Goal: Information Seeking & Learning: Learn about a topic

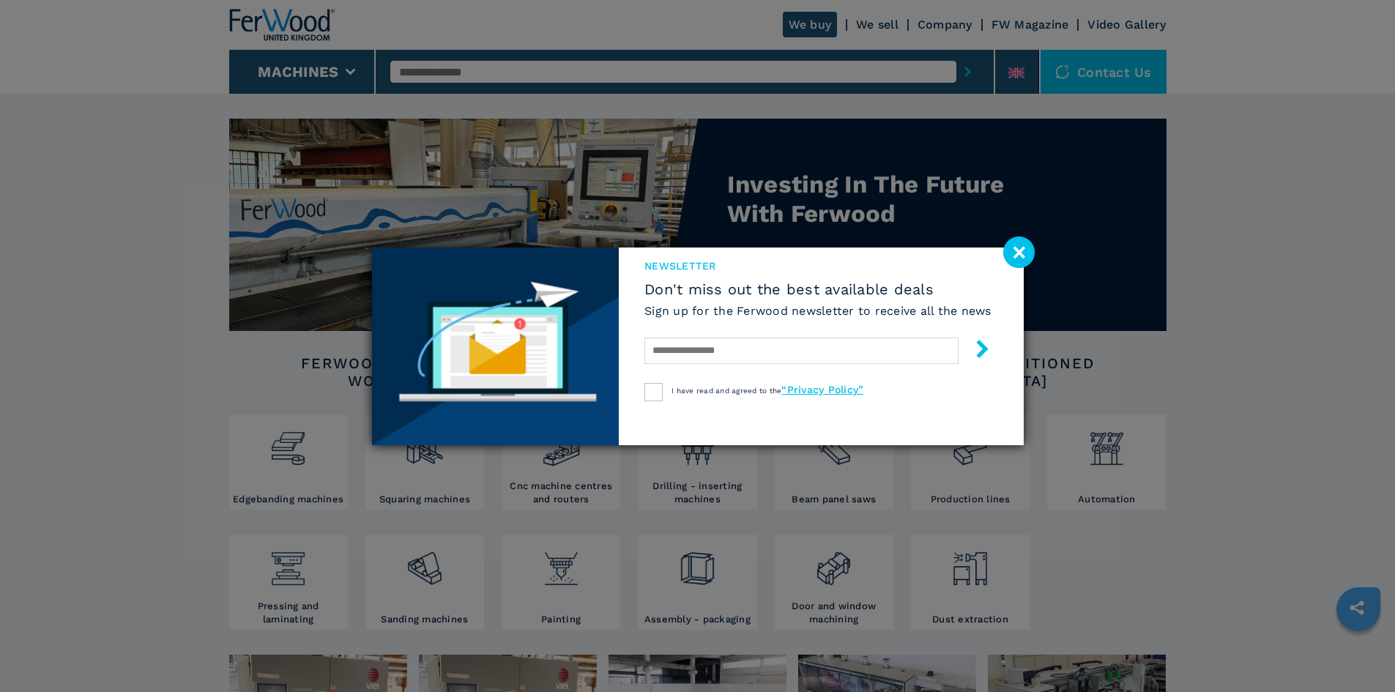
click at [1023, 249] on image at bounding box center [1018, 251] width 31 height 31
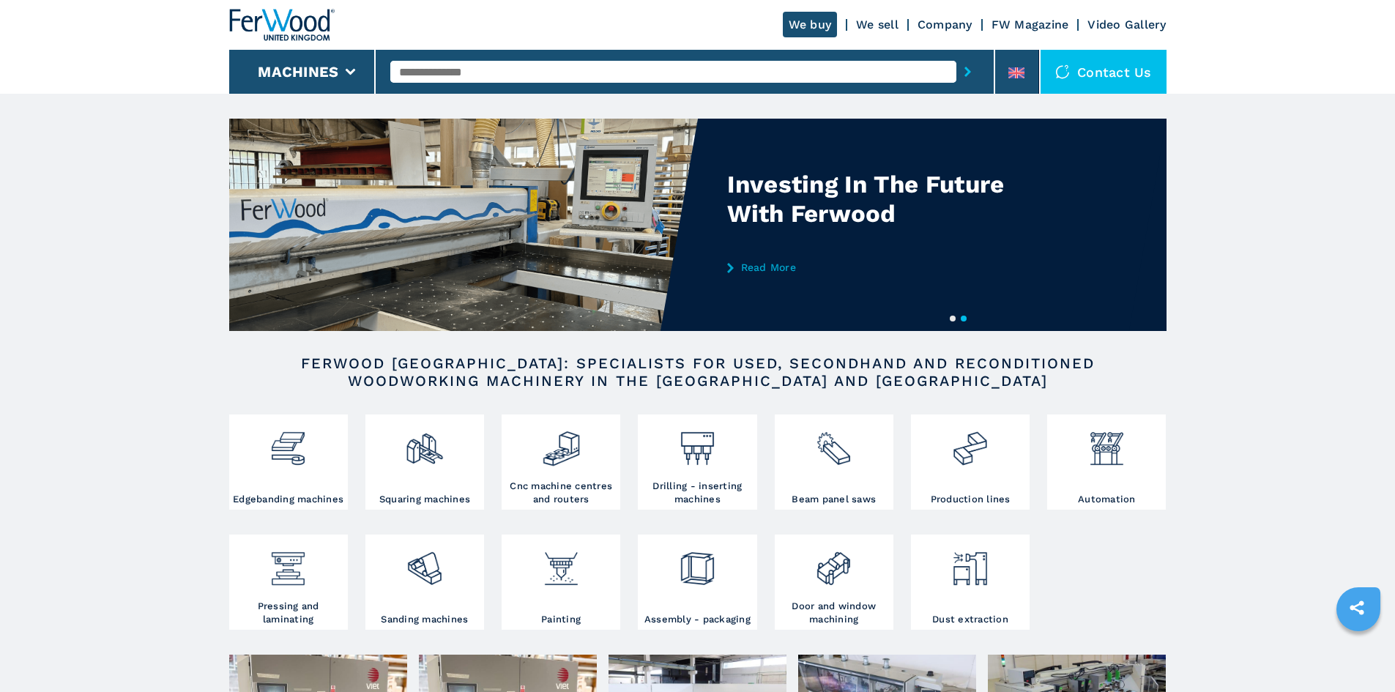
click at [493, 67] on input "text" at bounding box center [673, 72] width 566 height 22
type input "***"
click at [956, 55] on button "submit-button" at bounding box center [967, 72] width 23 height 34
click at [661, 70] on input "***" at bounding box center [673, 72] width 566 height 22
click at [956, 55] on button "submit-button" at bounding box center [967, 72] width 23 height 34
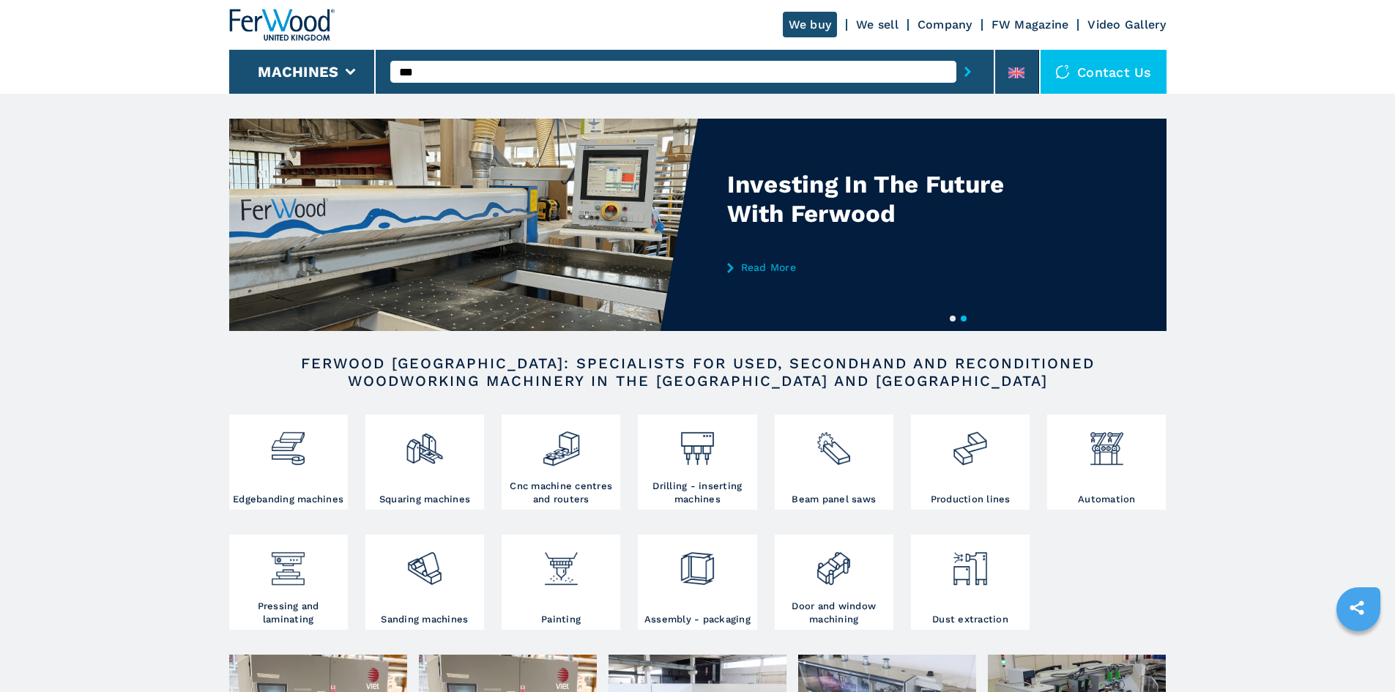
click at [964, 70] on icon "submit-button" at bounding box center [967, 72] width 7 height 10
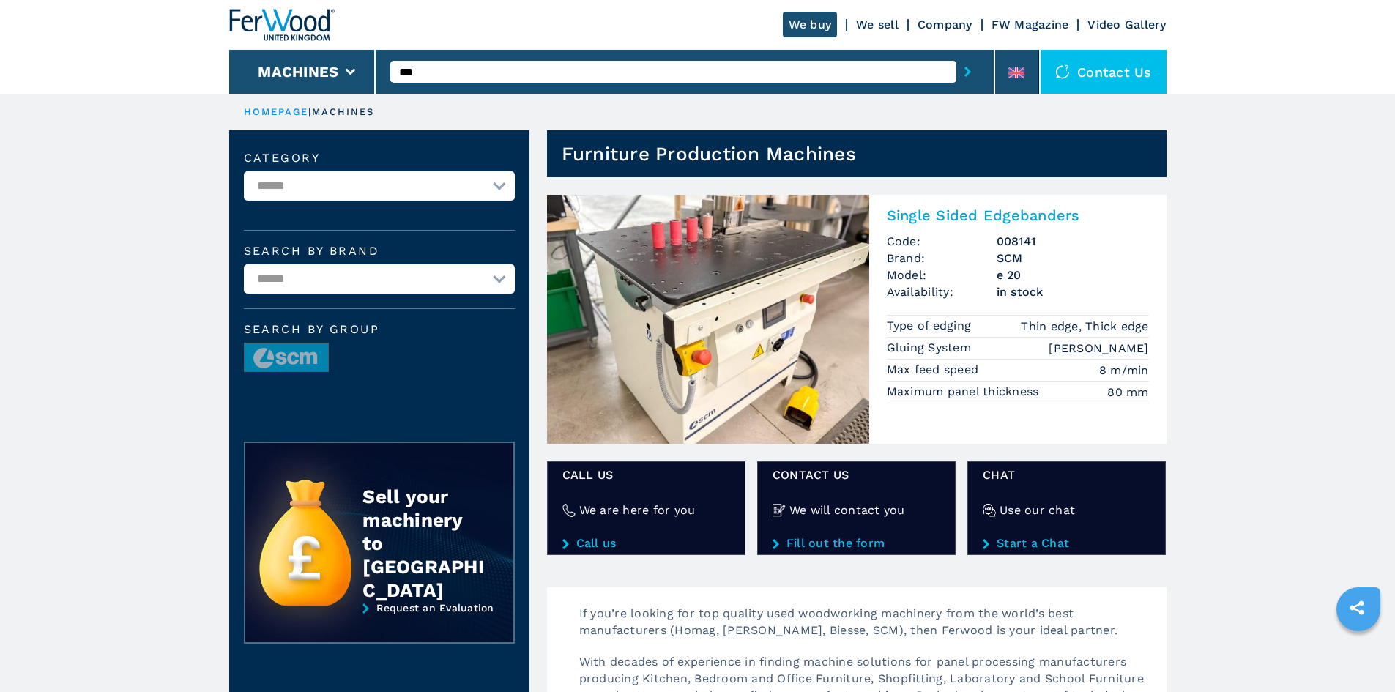
click at [951, 215] on h2 "Single Sided Edgebanders" at bounding box center [1018, 215] width 262 height 18
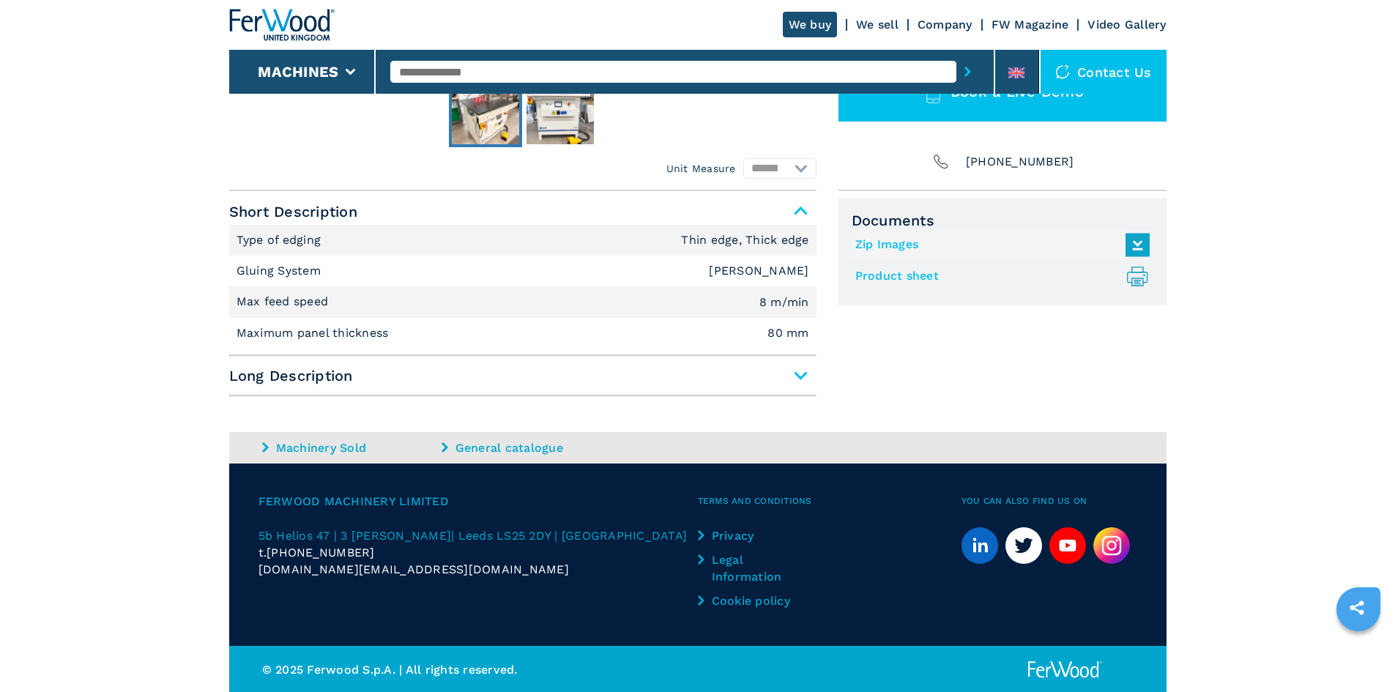
scroll to position [545, 0]
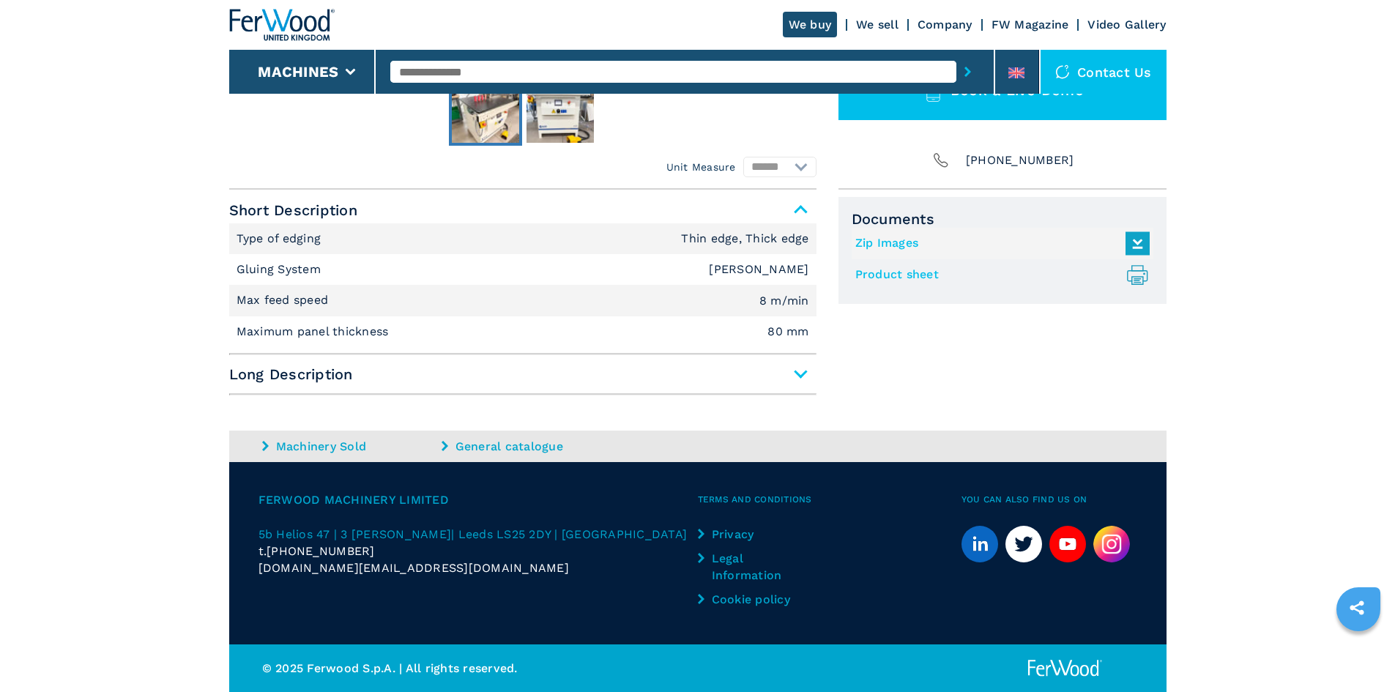
click at [798, 372] on span "Long Description" at bounding box center [522, 374] width 587 height 26
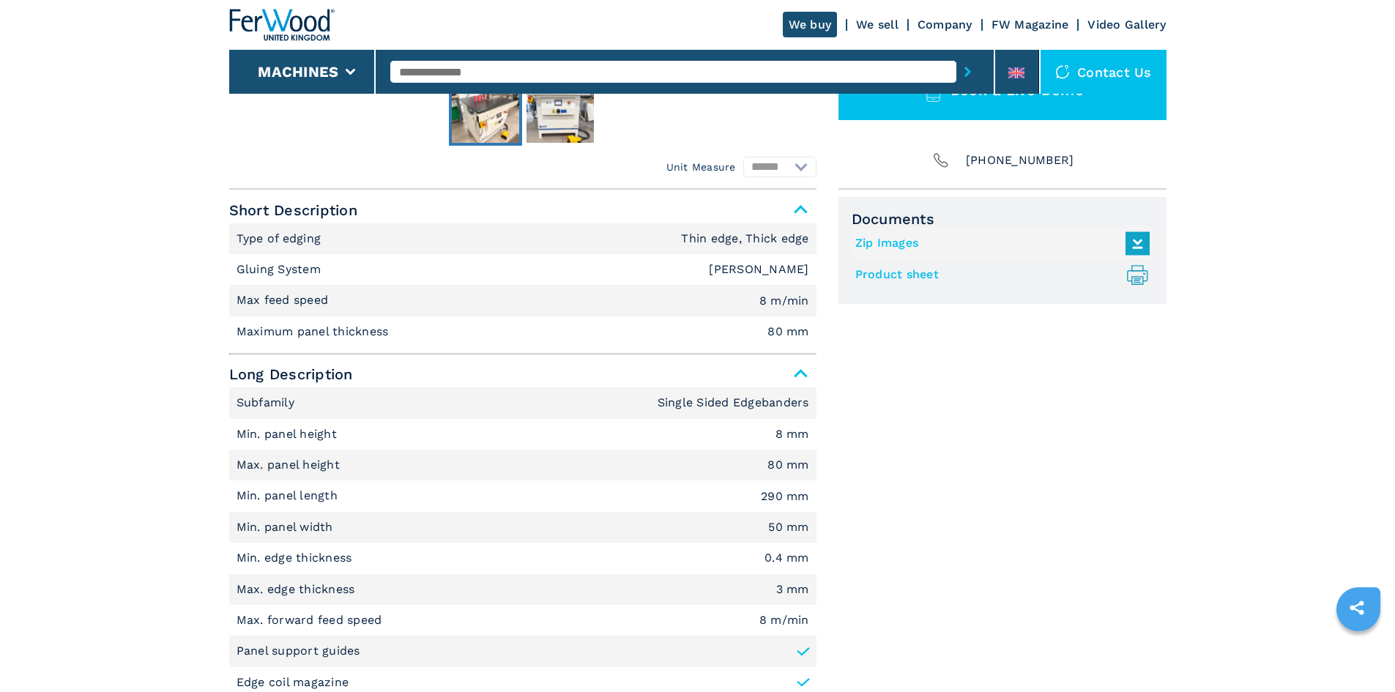
click at [1157, 493] on div "Documents Zip Images Product sheet .prefix__st0{stroke-linecap:round;stroke-lin…" at bounding box center [1002, 563] width 328 height 733
click at [1001, 444] on div "Documents Zip Images Product sheet .prefix__st0{stroke-linecap:round;stroke-lin…" at bounding box center [1002, 563] width 328 height 733
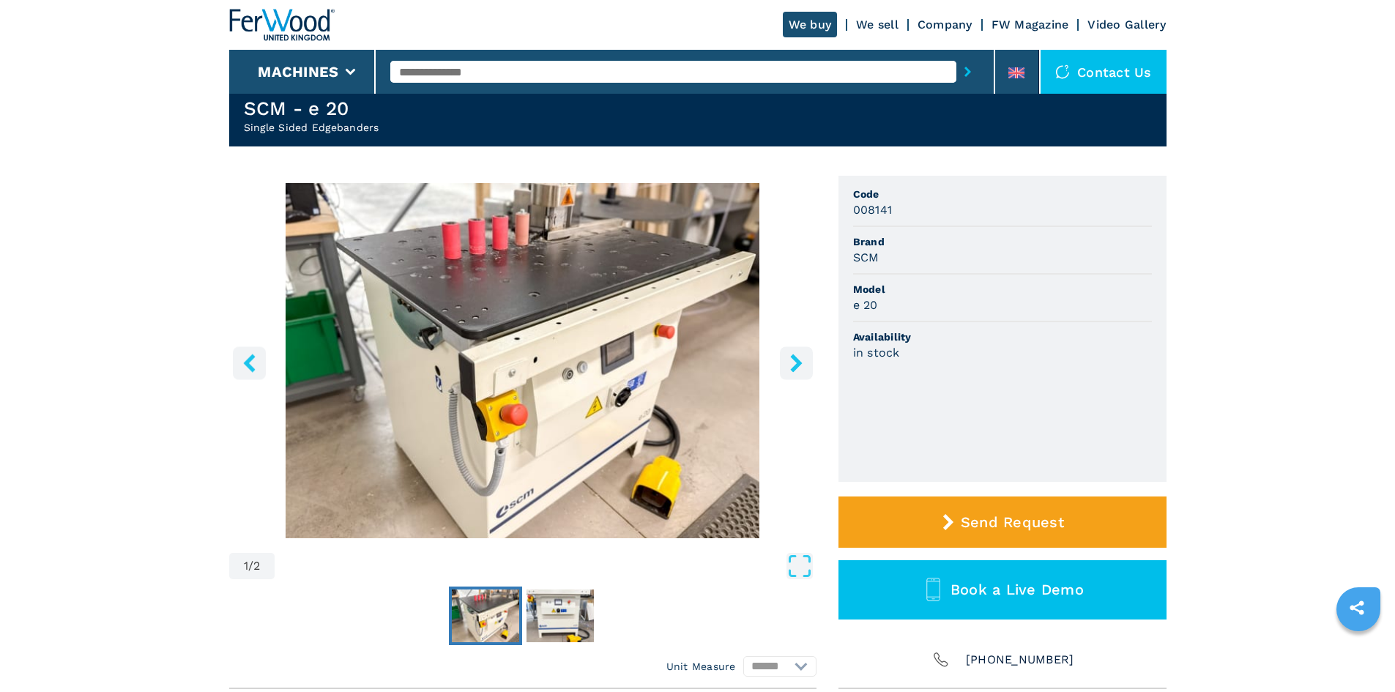
scroll to position [0, 0]
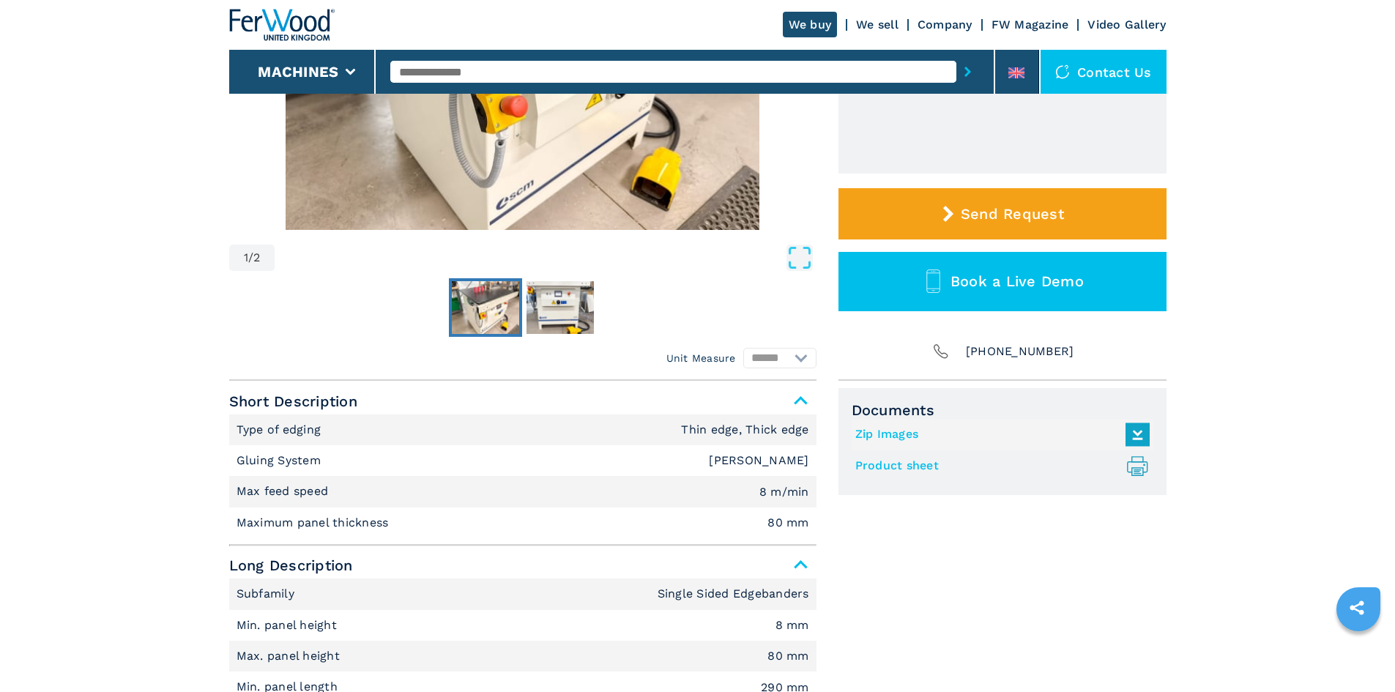
scroll to position [513, 0]
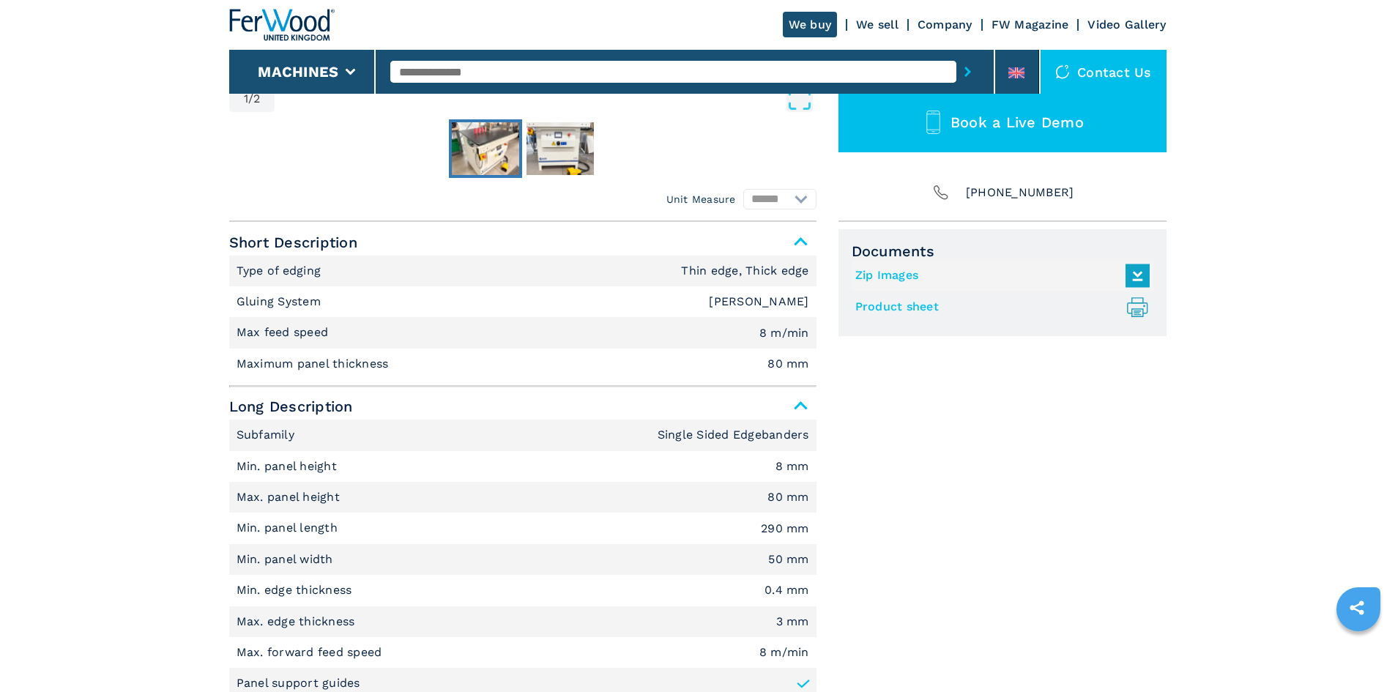
click at [1061, 521] on div "Documents Zip Images Product sheet .prefix__st0{stroke-linecap:round;stroke-lin…" at bounding box center [1002, 595] width 328 height 733
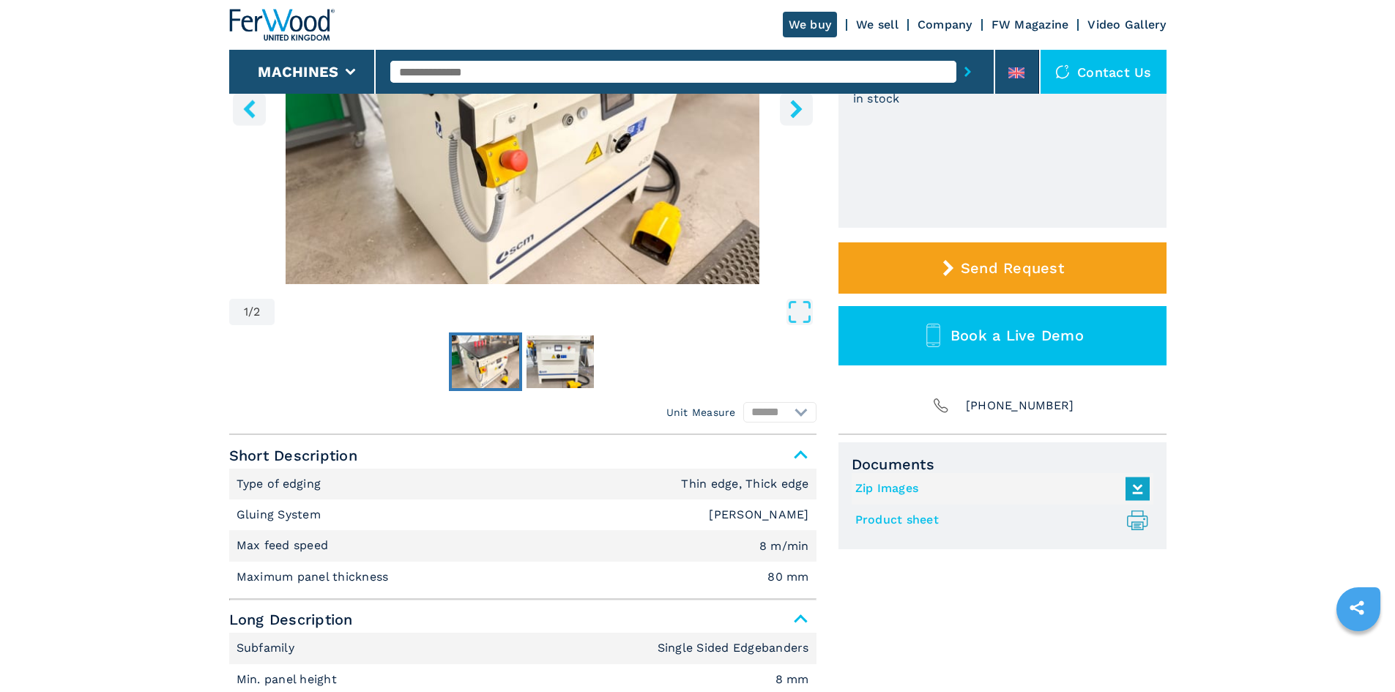
scroll to position [146, 0]
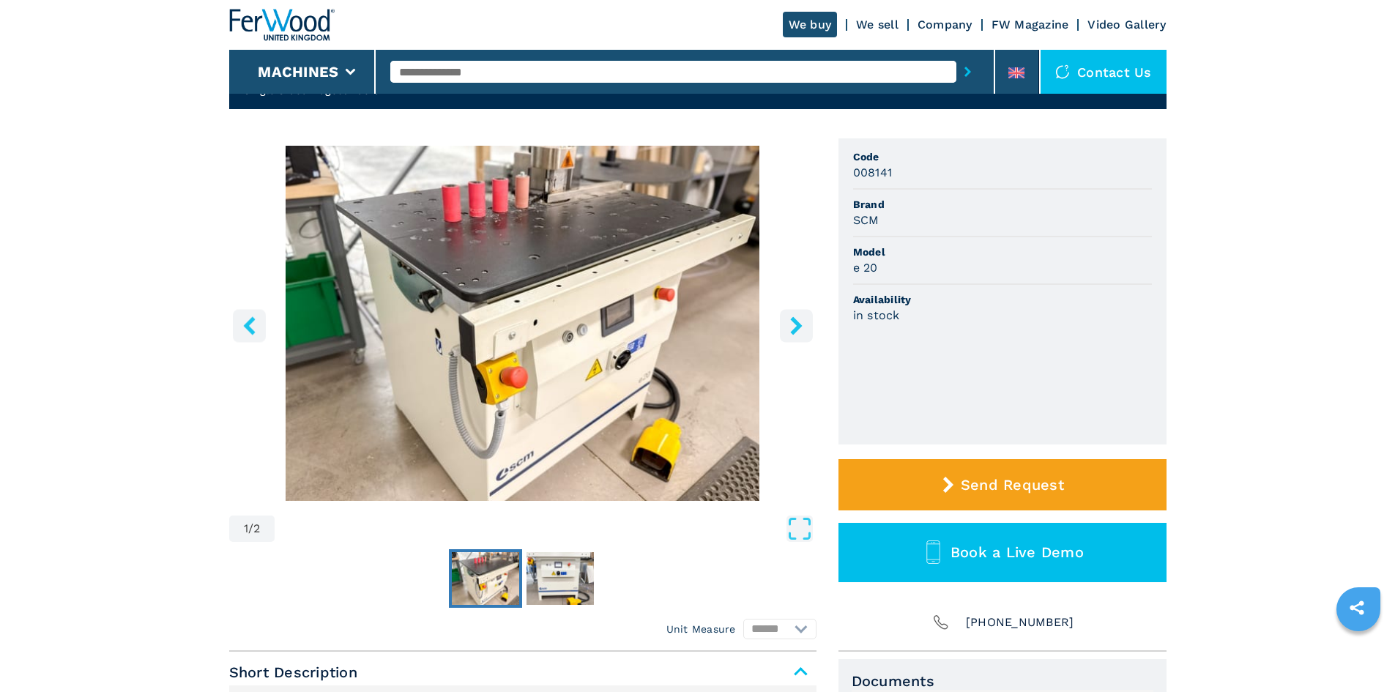
scroll to position [0, 0]
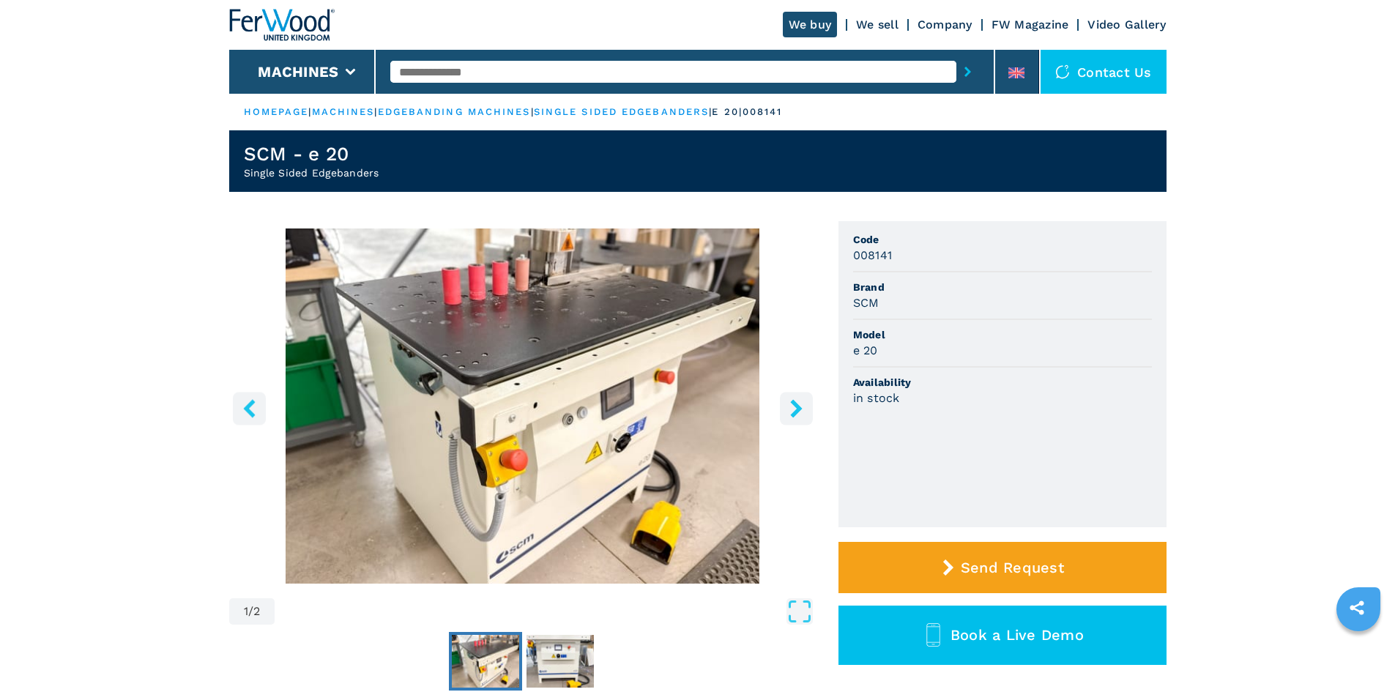
click at [860, 242] on span "Code" at bounding box center [1002, 239] width 299 height 15
drag, startPoint x: 854, startPoint y: 239, endPoint x: 901, endPoint y: 349, distance: 119.1
click at [901, 349] on ul "Code 008141 Brand SCM Model e 20 Availability in stock" at bounding box center [1002, 374] width 328 height 306
copy ul "Code 008141 Brand SCM Model e 20"
click at [458, 310] on img "Go to Slide 1" at bounding box center [522, 405] width 587 height 355
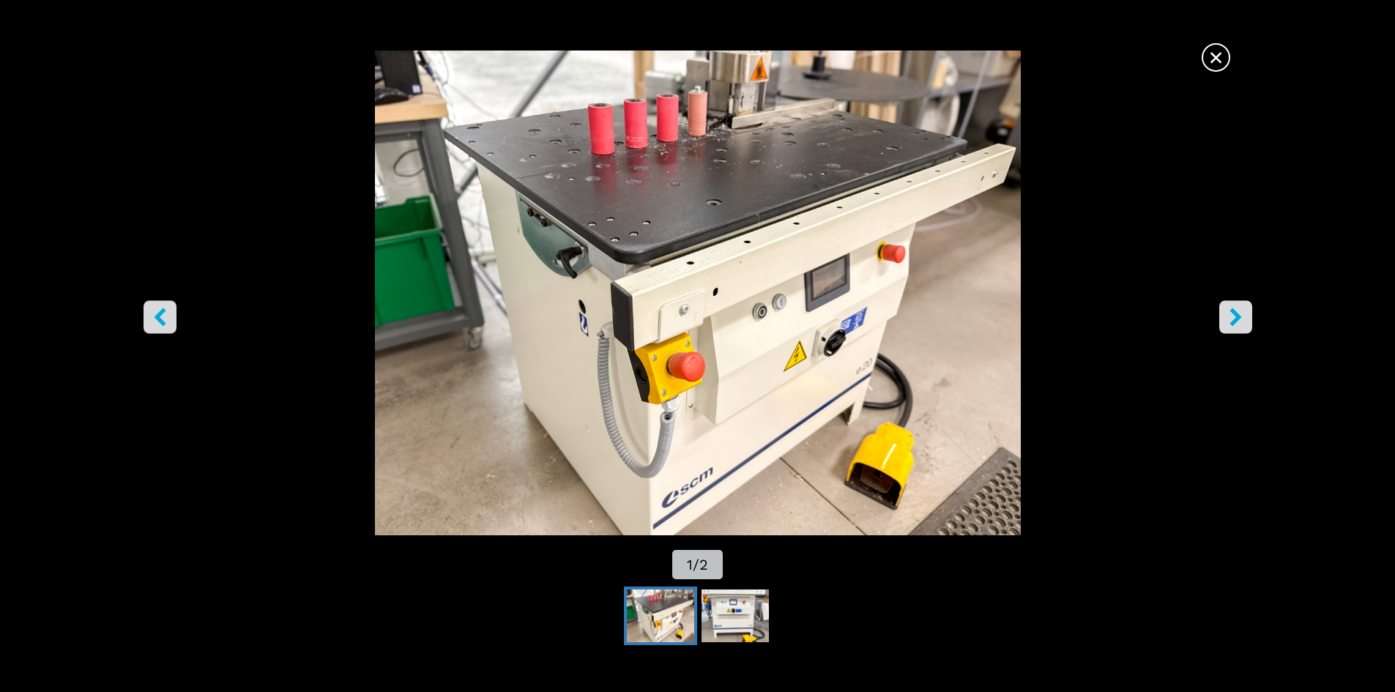
click at [1222, 59] on span "×" at bounding box center [1216, 55] width 26 height 26
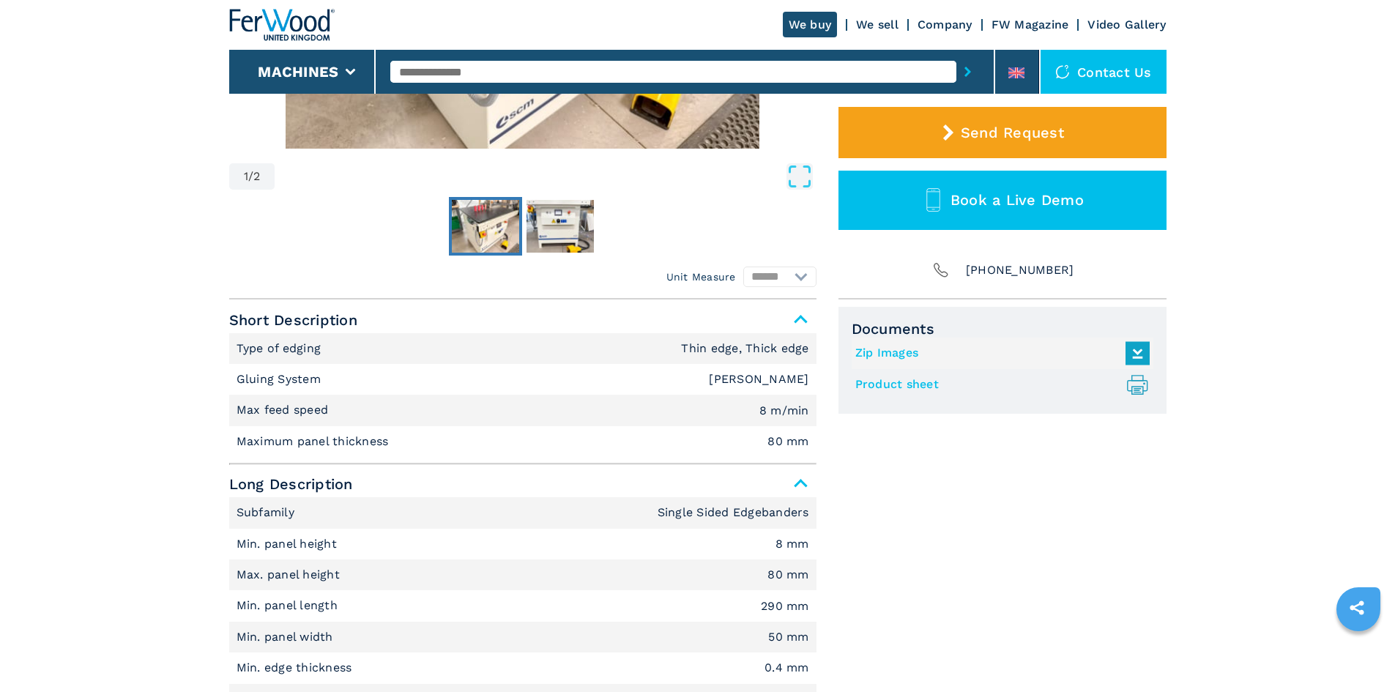
scroll to position [513, 0]
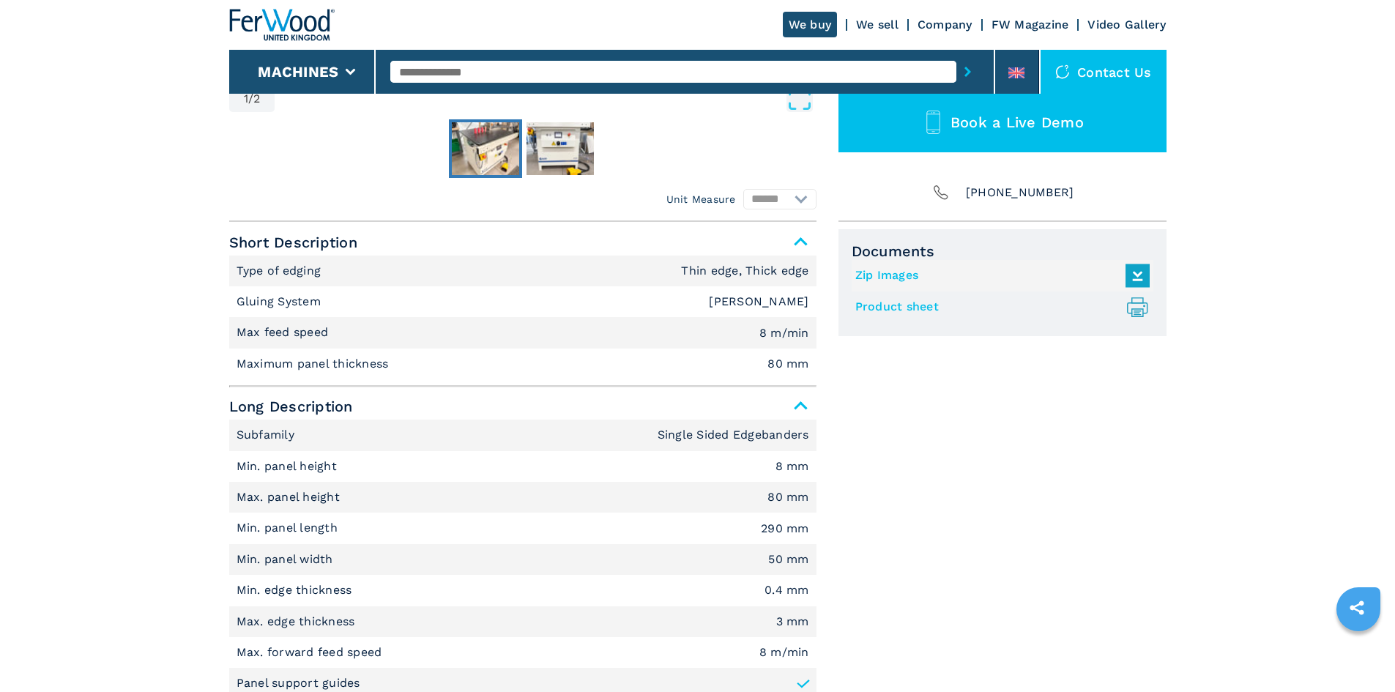
click at [240, 249] on span "Short Description" at bounding box center [522, 242] width 587 height 26
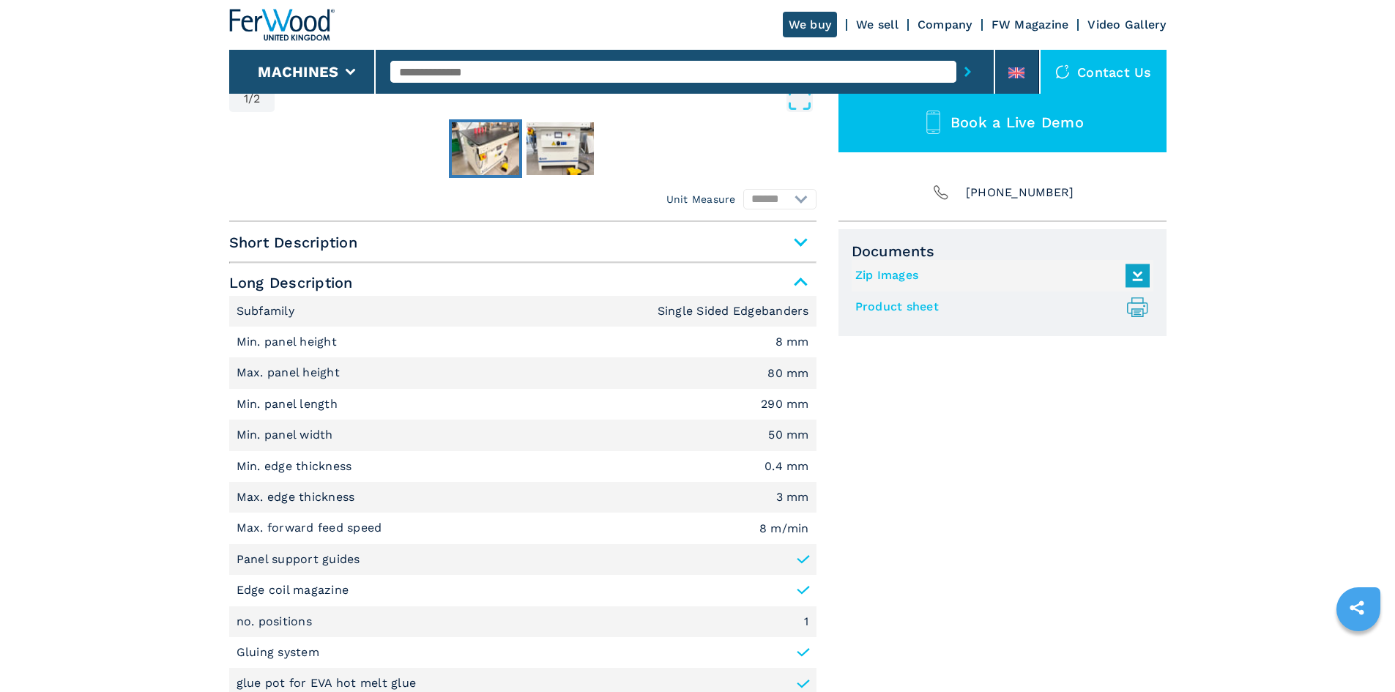
click at [804, 242] on span "Short Description" at bounding box center [522, 242] width 587 height 26
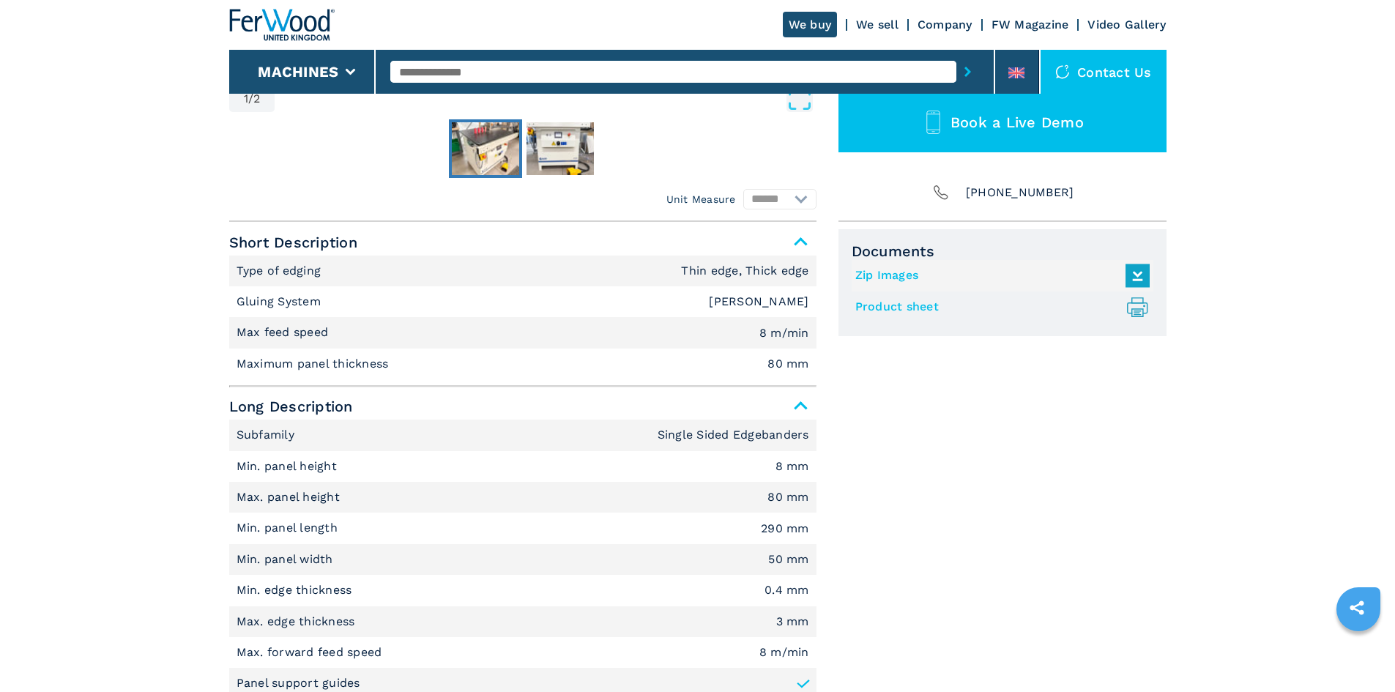
click at [234, 240] on span "Short Description" at bounding box center [522, 242] width 587 height 26
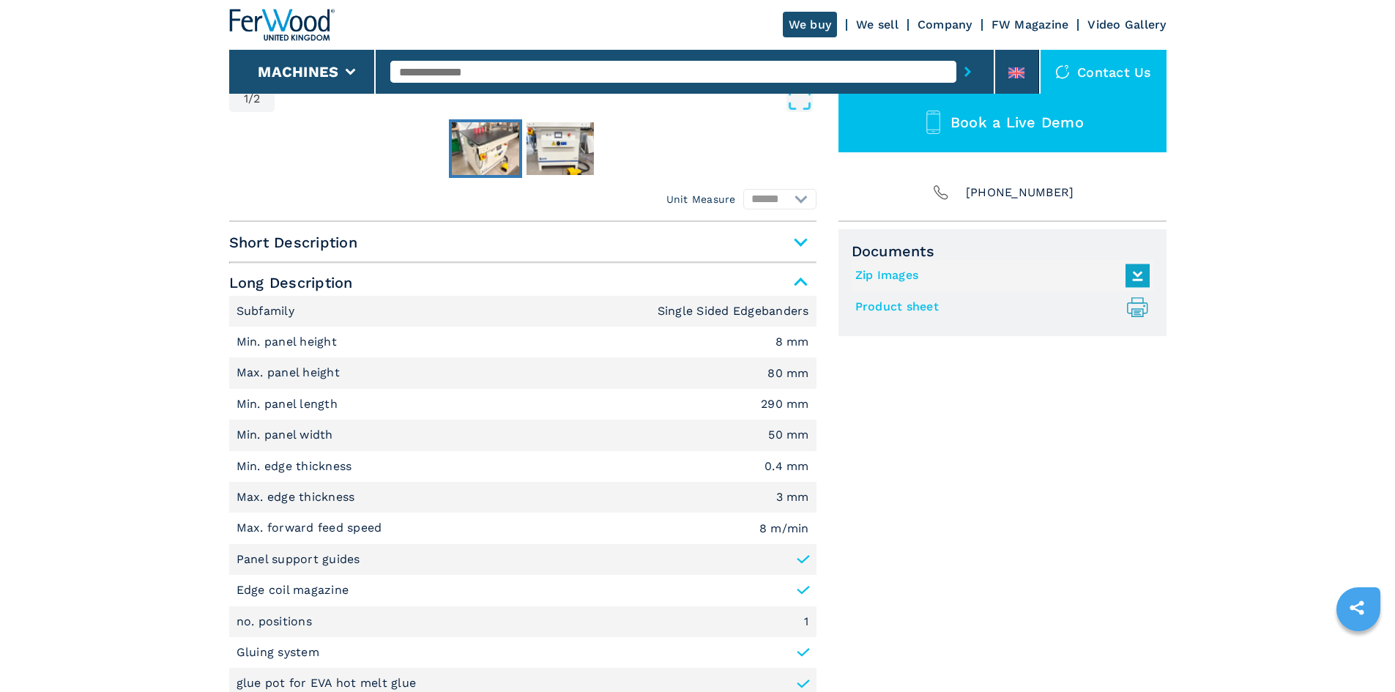
click at [229, 239] on span "Short Description" at bounding box center [522, 242] width 587 height 26
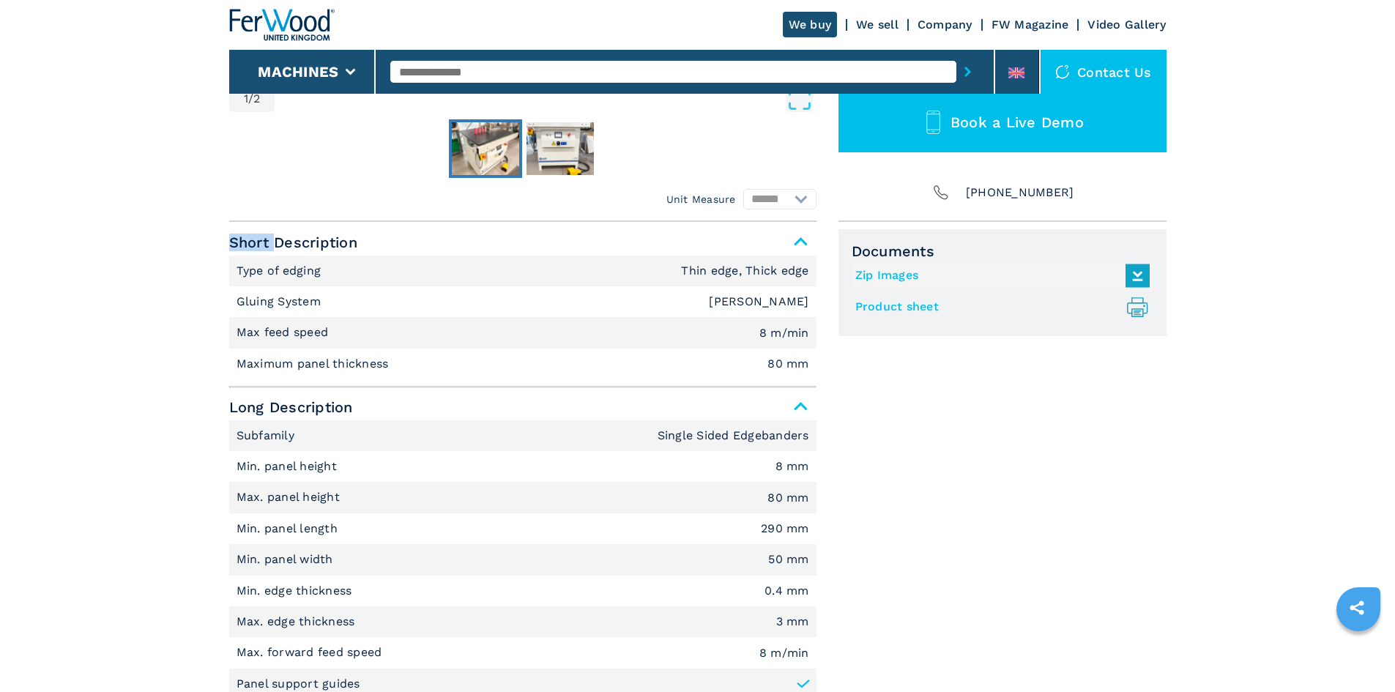
click at [229, 239] on span "Short Description" at bounding box center [522, 242] width 587 height 26
drag, startPoint x: 229, startPoint y: 239, endPoint x: 807, endPoint y: 253, distance: 577.9
click at [807, 253] on span "Short Description" at bounding box center [522, 242] width 587 height 26
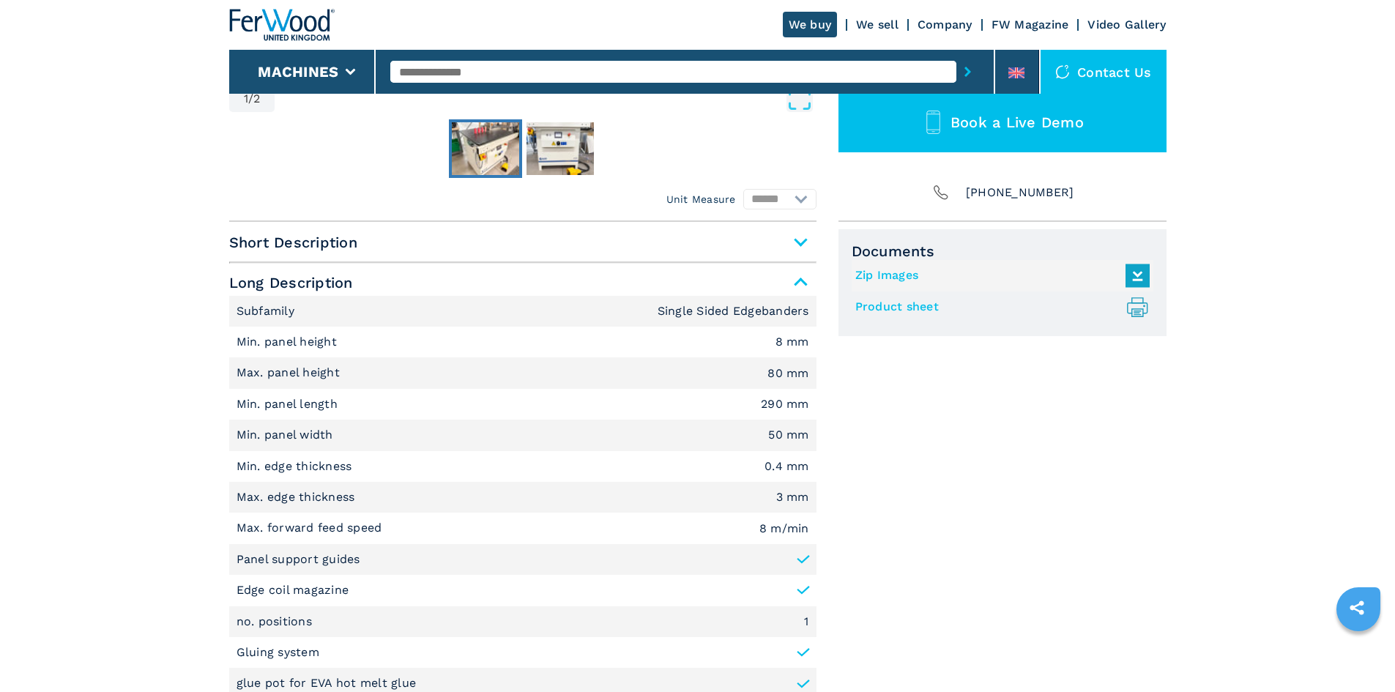
click at [436, 260] on div "Short Description Type of edging Thin edge, Thick edge Gluing System EVA Hotmel…" at bounding box center [522, 530] width 587 height 603
click at [797, 242] on span "Short Description" at bounding box center [522, 242] width 587 height 26
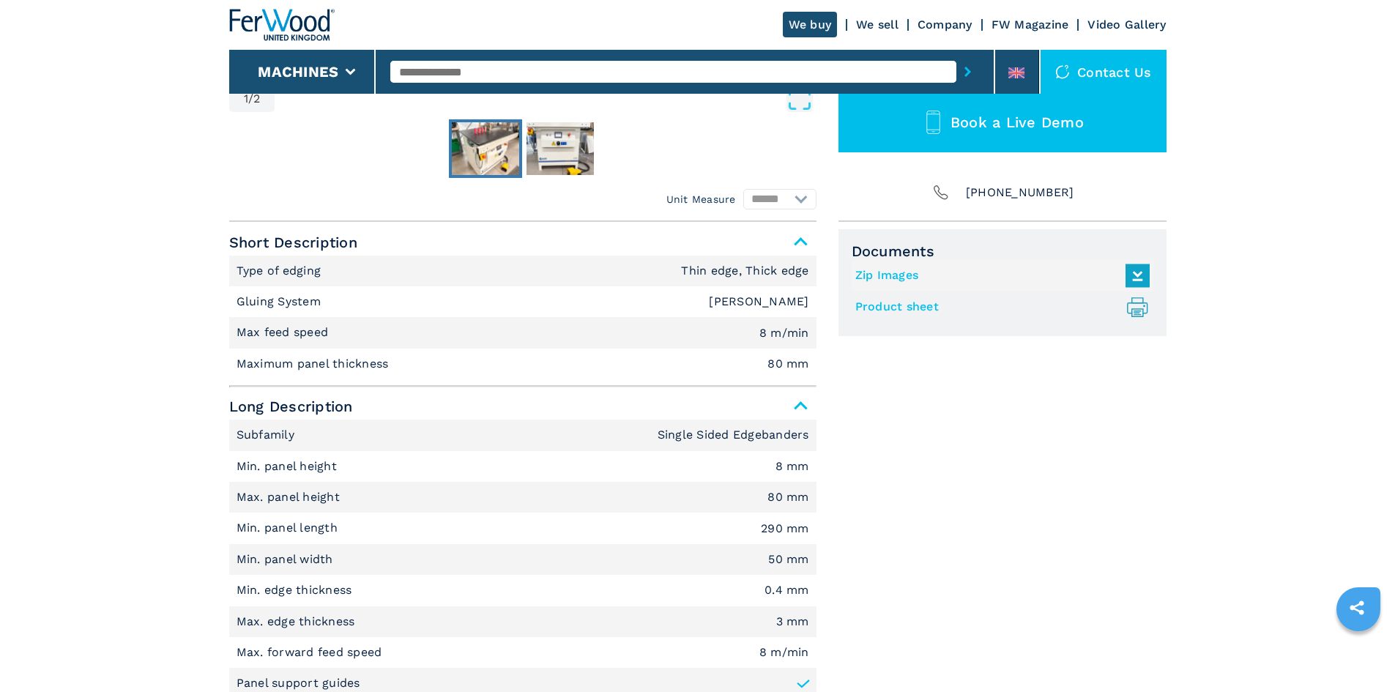
click at [236, 269] on li "Type of edging Thin edge, Thick edge" at bounding box center [522, 271] width 587 height 31
drag, startPoint x: 240, startPoint y: 272, endPoint x: 308, endPoint y: 271, distance: 68.1
click at [248, 271] on p "Type of edging" at bounding box center [280, 271] width 89 height 16
drag, startPoint x: 308, startPoint y: 271, endPoint x: 429, endPoint y: 272, distance: 120.8
click at [429, 272] on li "Type of edging Thin edge, Thick edge" at bounding box center [522, 271] width 587 height 31
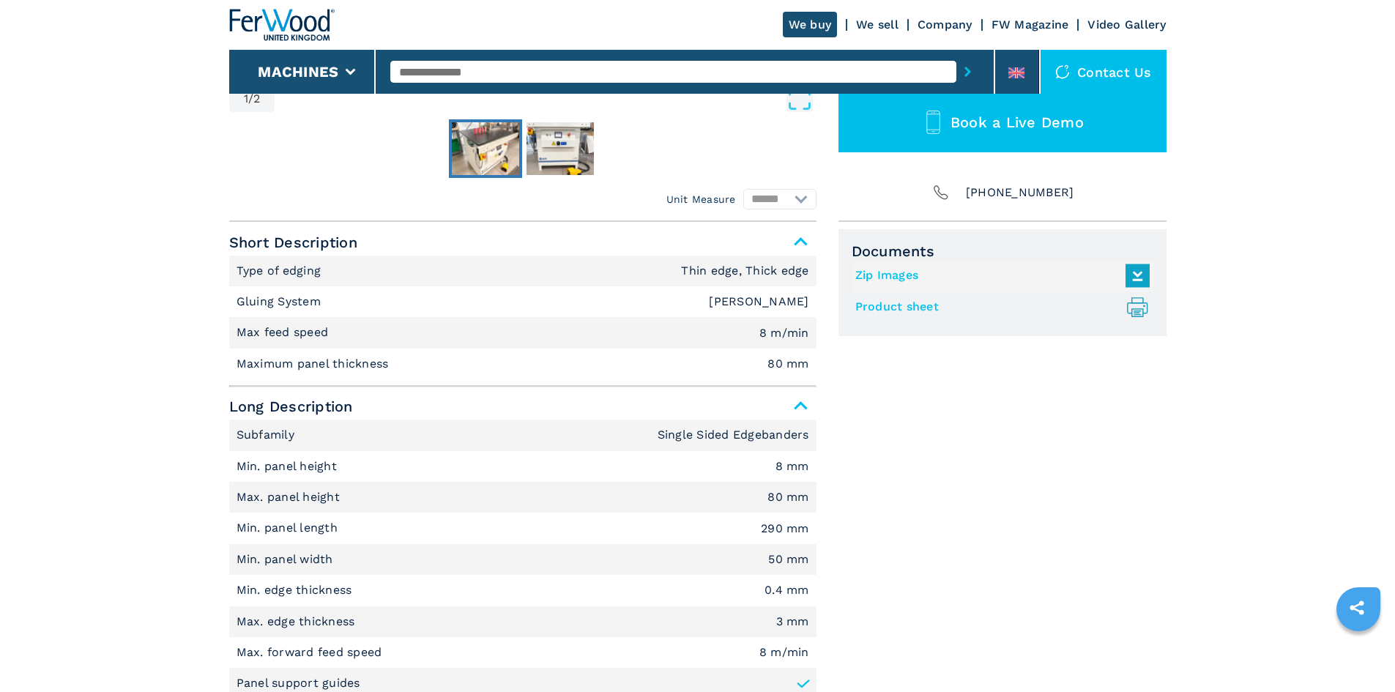
click at [229, 272] on li "Type of edging Thin edge, Thick edge" at bounding box center [522, 271] width 587 height 31
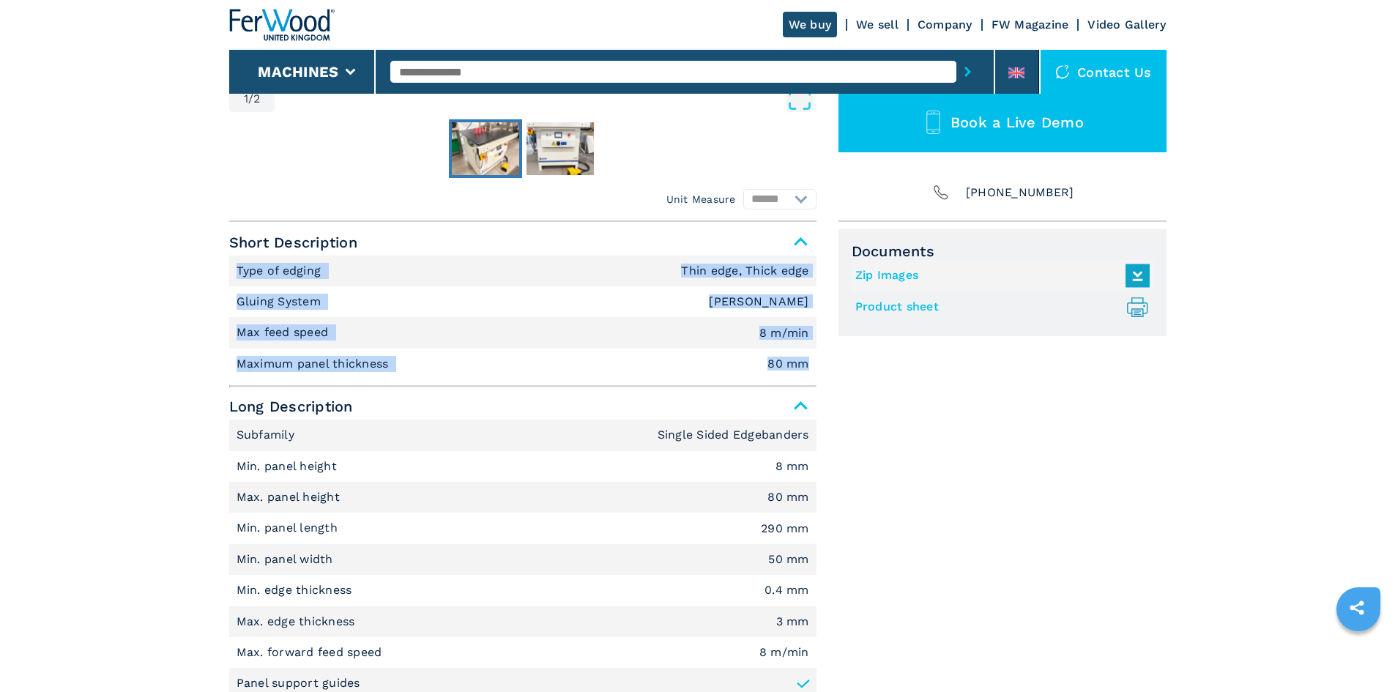
drag, startPoint x: 238, startPoint y: 268, endPoint x: 824, endPoint y: 355, distance: 592.2
click at [824, 355] on div "Unit Measure ****** ******** Short Description Type of edging Thin edge, Thick …" at bounding box center [697, 592] width 937 height 740
copy ul "Type of edging Thin edge, Thick edge Gluing System EVA Hotmelt Max feed speed 8…"
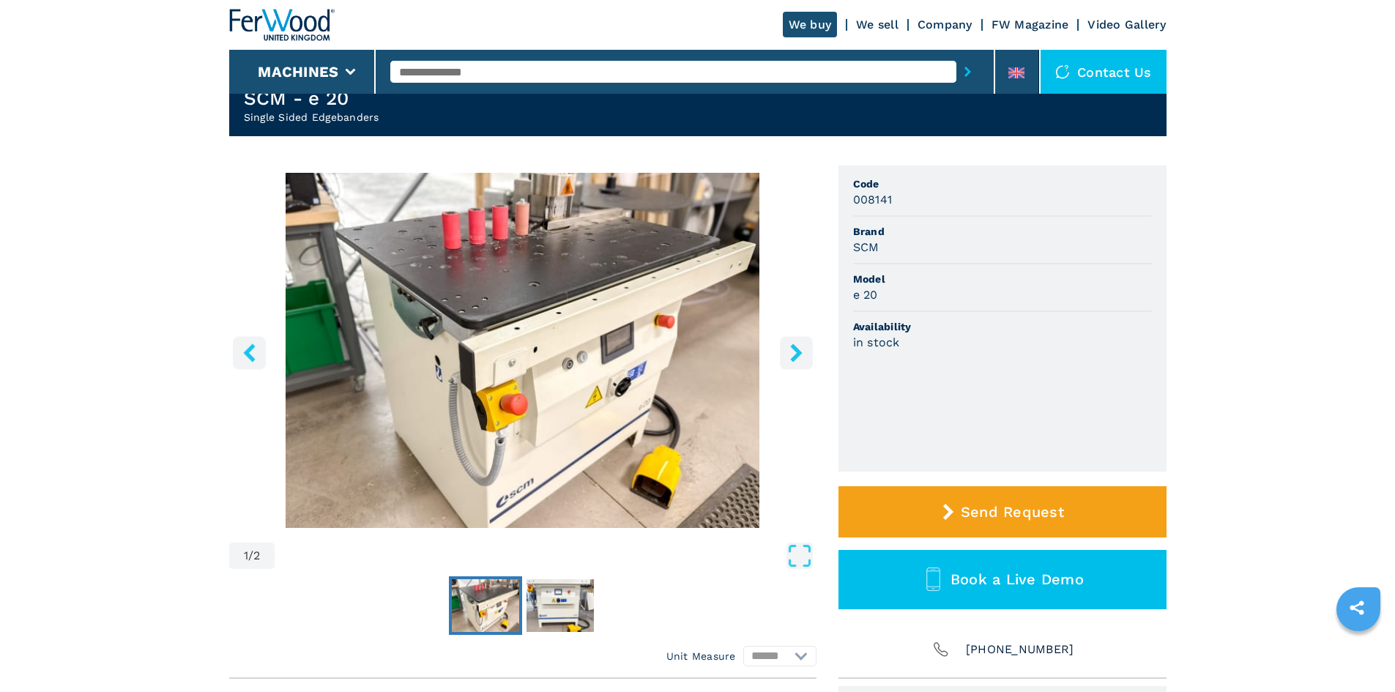
scroll to position [0, 0]
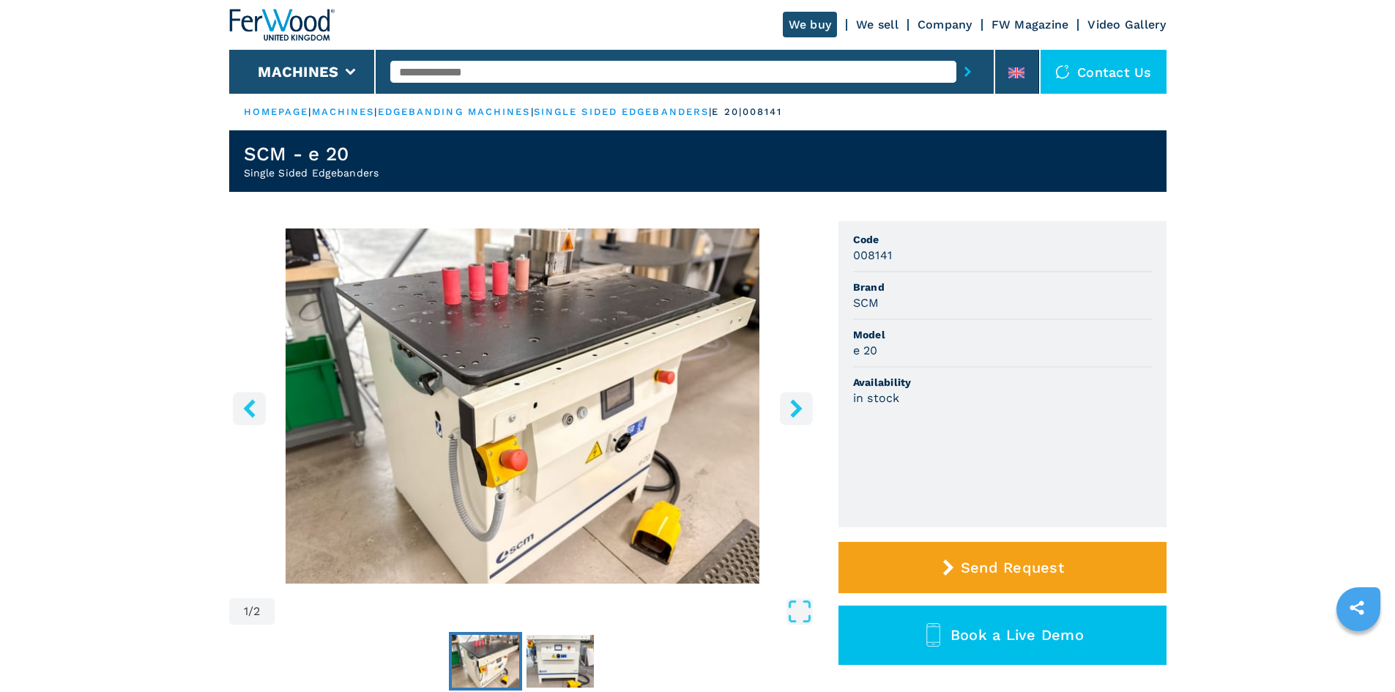
click at [702, 332] on img "Go to Slide 1" at bounding box center [522, 405] width 587 height 355
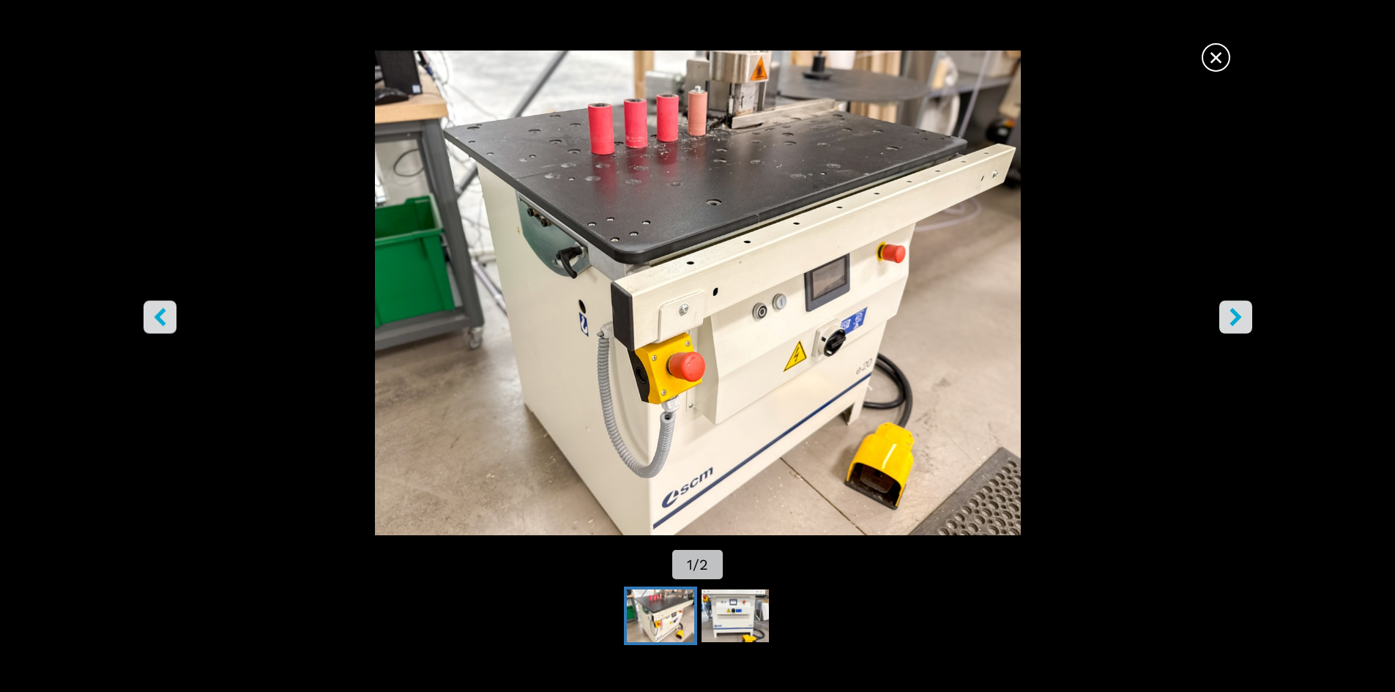
click at [827, 227] on img "Go to Slide 1" at bounding box center [698, 293] width 1256 height 485
click at [1232, 309] on icon "right-button" at bounding box center [1235, 317] width 12 height 18
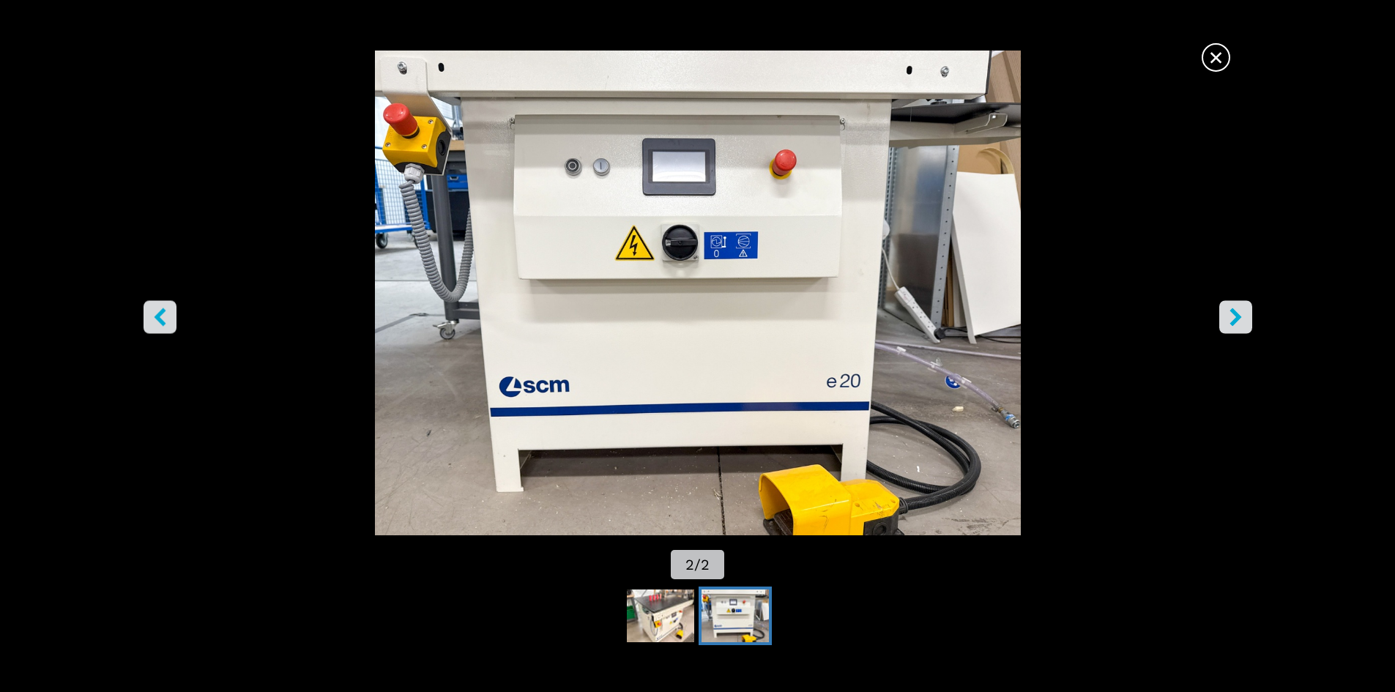
click at [1218, 60] on span "×" at bounding box center [1216, 55] width 26 height 26
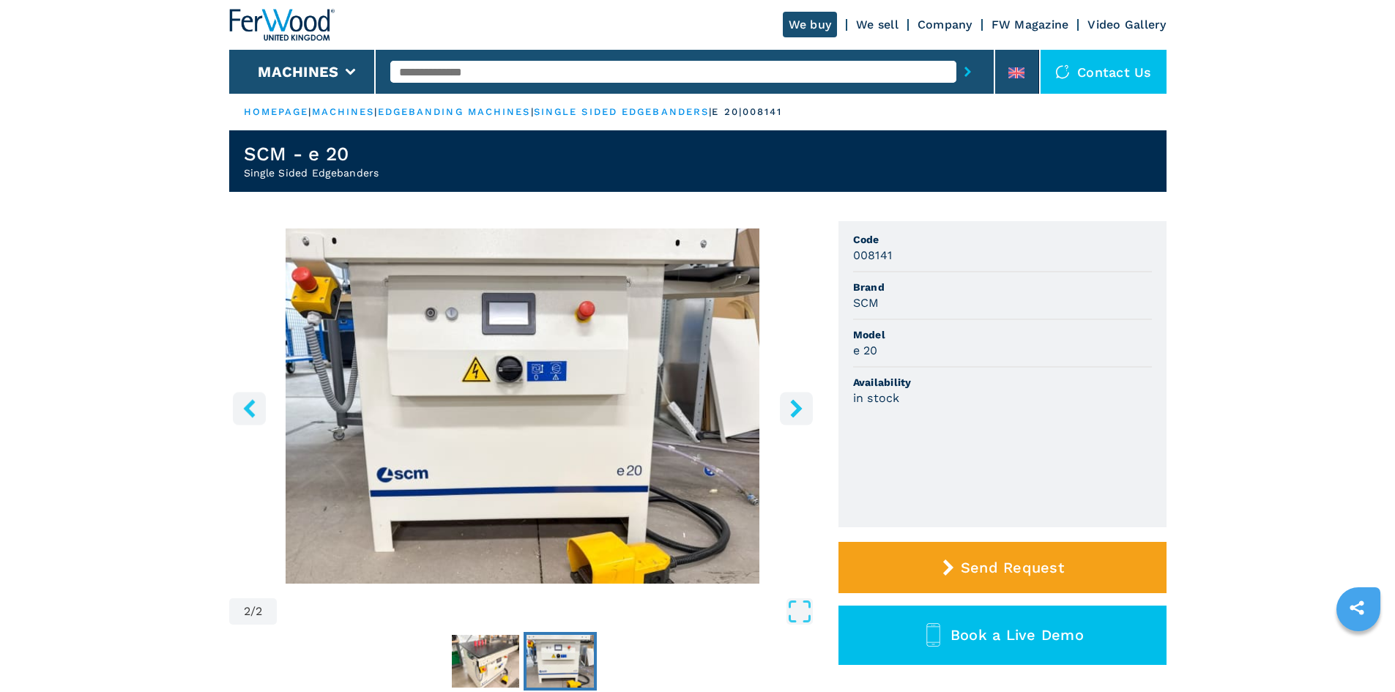
click at [493, 68] on input "text" at bounding box center [673, 72] width 566 height 22
click at [488, 72] on input "text" at bounding box center [673, 72] width 566 height 22
type input "***"
click at [956, 55] on button "submit-button" at bounding box center [967, 72] width 23 height 34
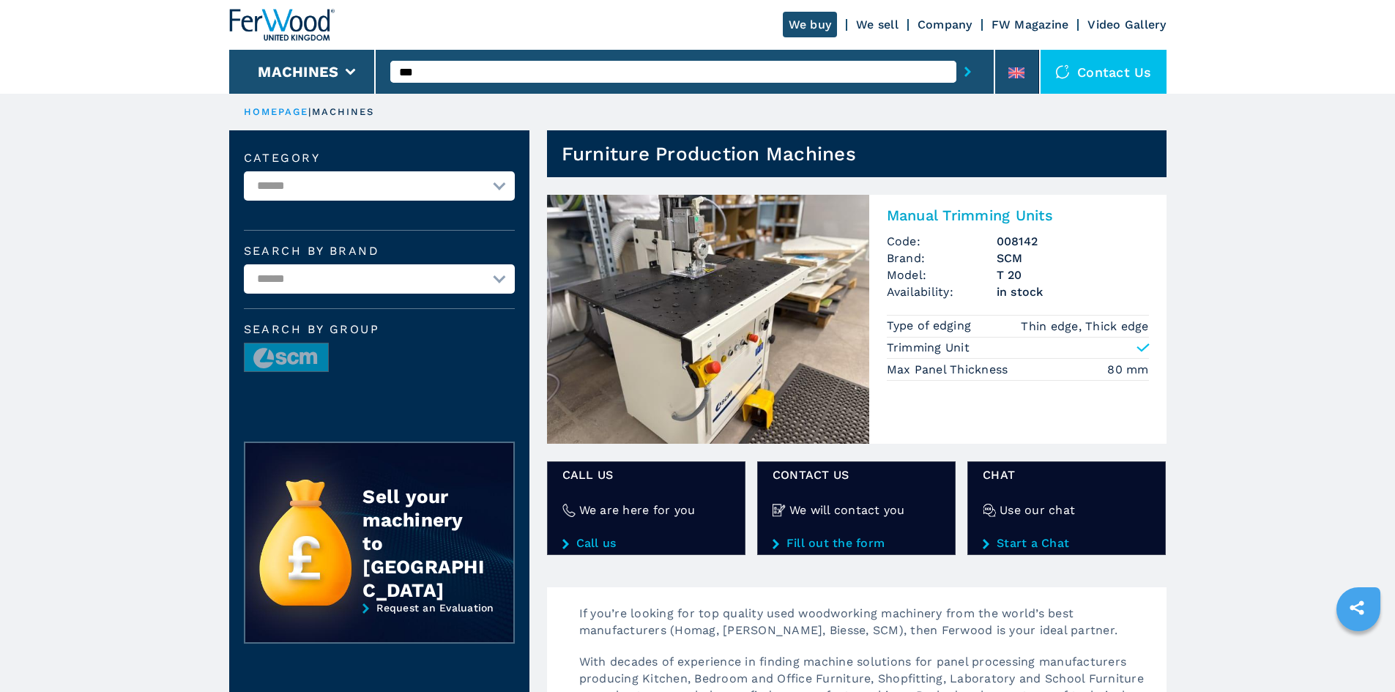
click at [999, 209] on h2 "Manual Trimming Units" at bounding box center [1018, 215] width 262 height 18
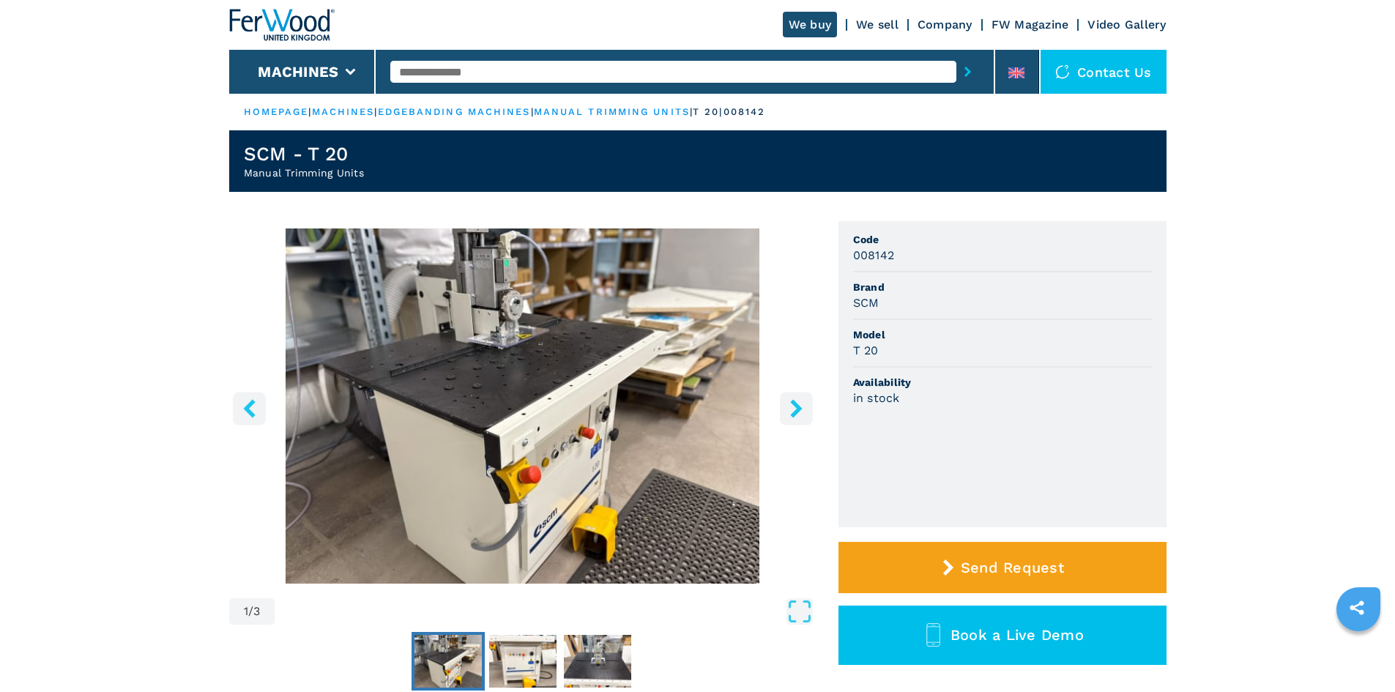
click at [850, 239] on ul "Code 008142 Brand SCM Model T 20 Availability in stock" at bounding box center [1002, 374] width 328 height 306
drag, startPoint x: 854, startPoint y: 236, endPoint x: 925, endPoint y: 353, distance: 136.4
click at [925, 353] on ul "Code 008142 Brand SCM Model T 20 Availability in stock" at bounding box center [1002, 374] width 328 height 306
copy ul "Code 008142 Brand SCM Model T 20"
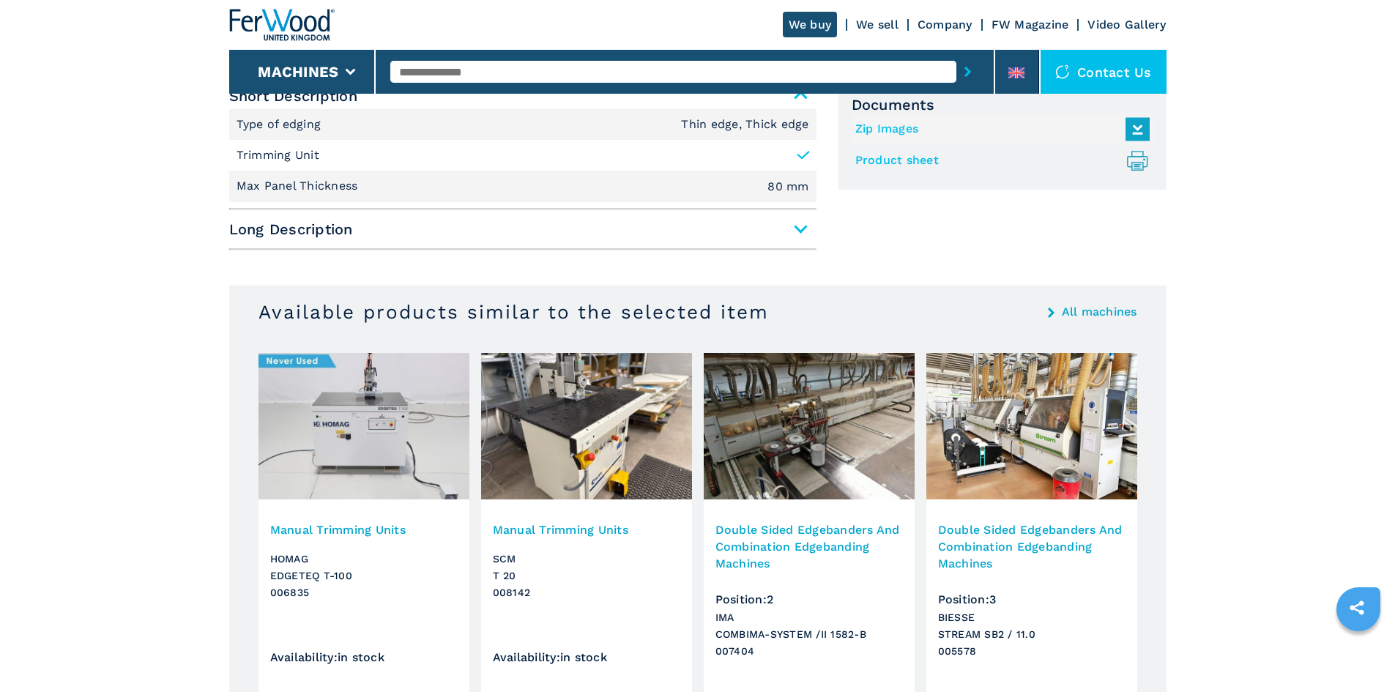
scroll to position [439, 0]
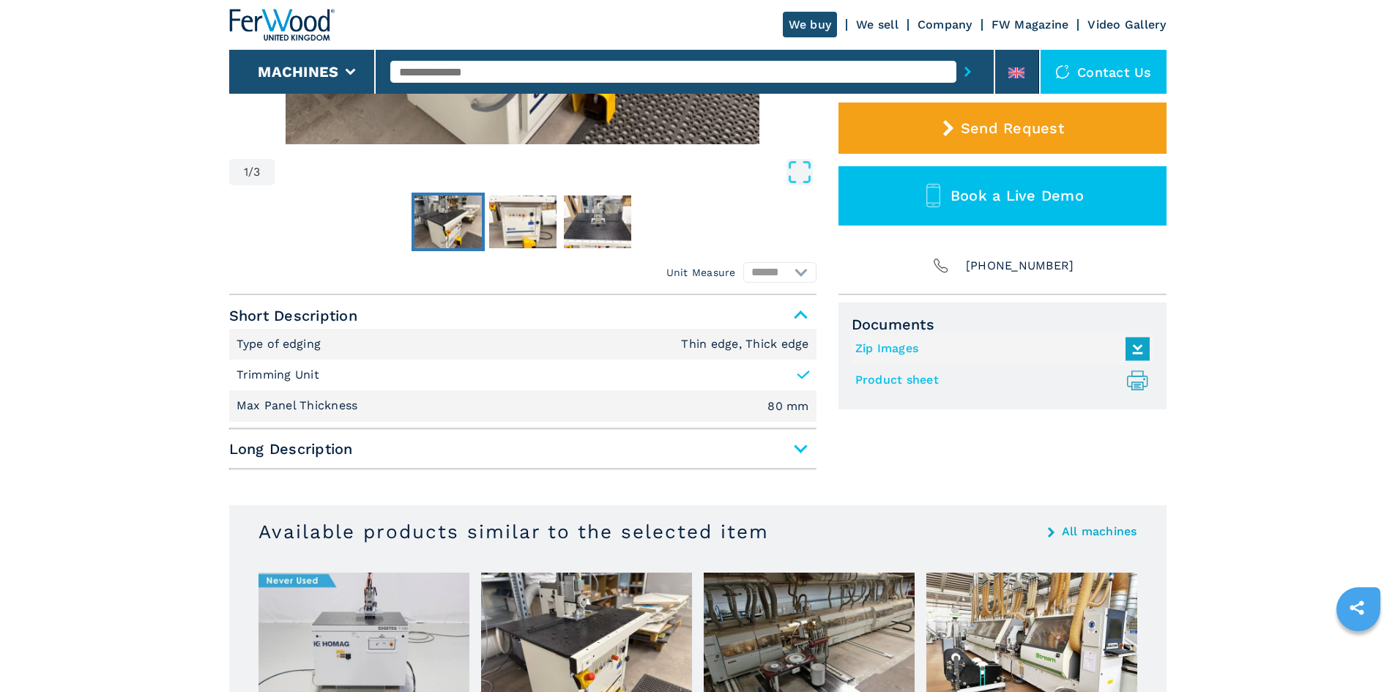
click at [245, 347] on p "Type of edging" at bounding box center [280, 344] width 89 height 16
drag, startPoint x: 236, startPoint y: 340, endPoint x: 822, endPoint y: 402, distance: 588.3
click at [822, 402] on div "Unit Measure ****** ******** Short Description Type of edging Thin edge, Thick …" at bounding box center [697, 385] width 937 height 181
copy ul "Type of edging Thin edge, Thick edge Trimming Unit Max Panel Thickness 80 mm"
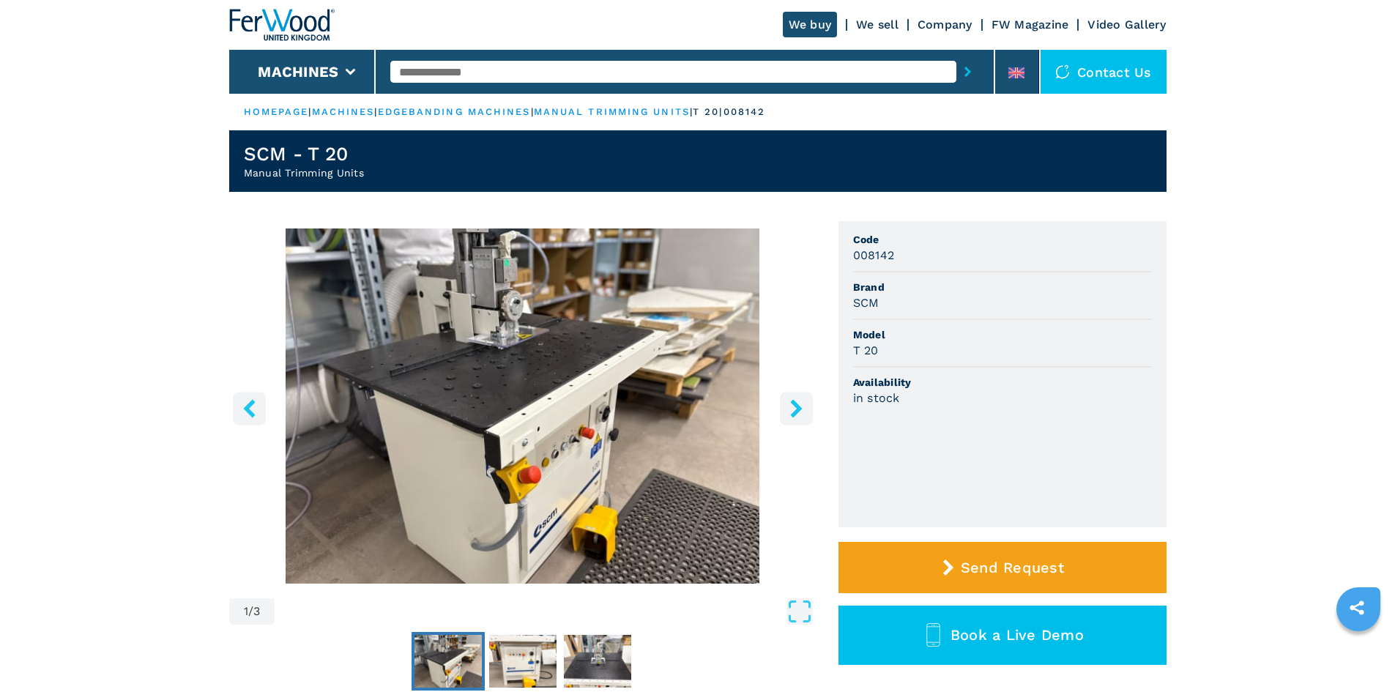
click at [576, 313] on img "Go to Slide 1" at bounding box center [522, 405] width 587 height 355
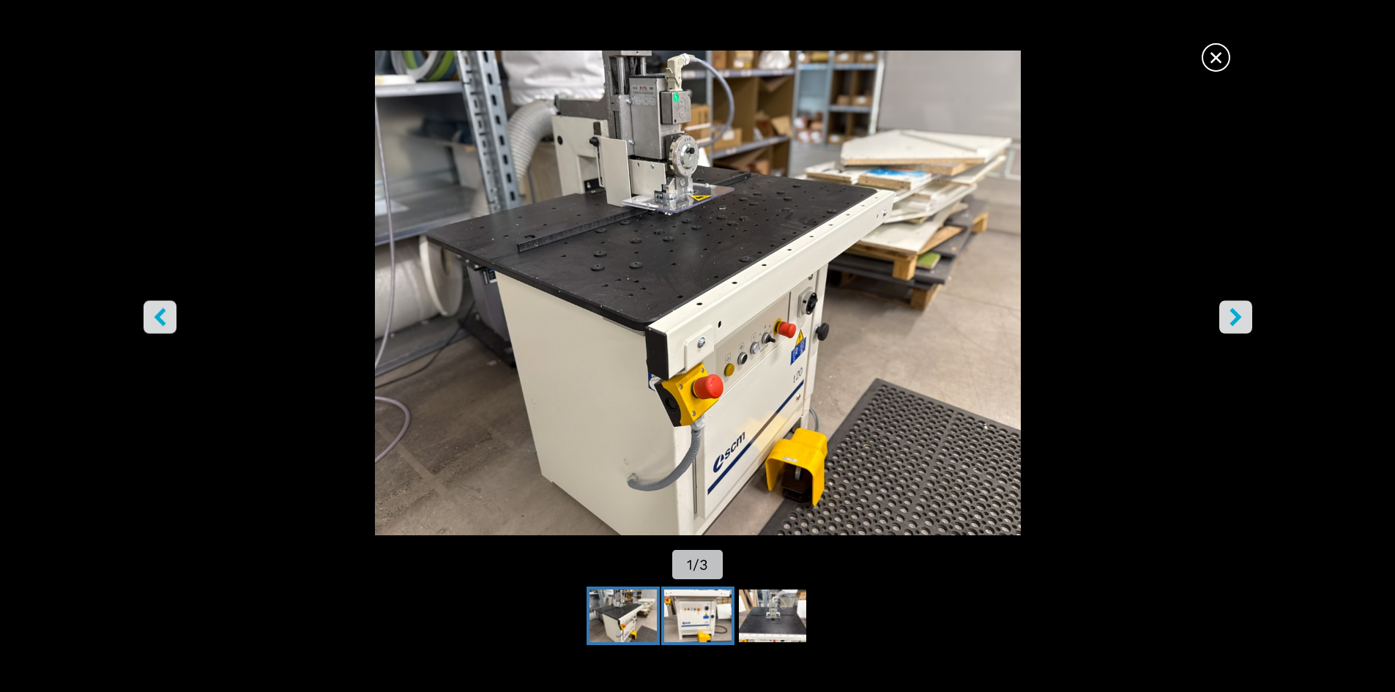
click at [716, 614] on img "Go to Slide 2" at bounding box center [697, 615] width 67 height 53
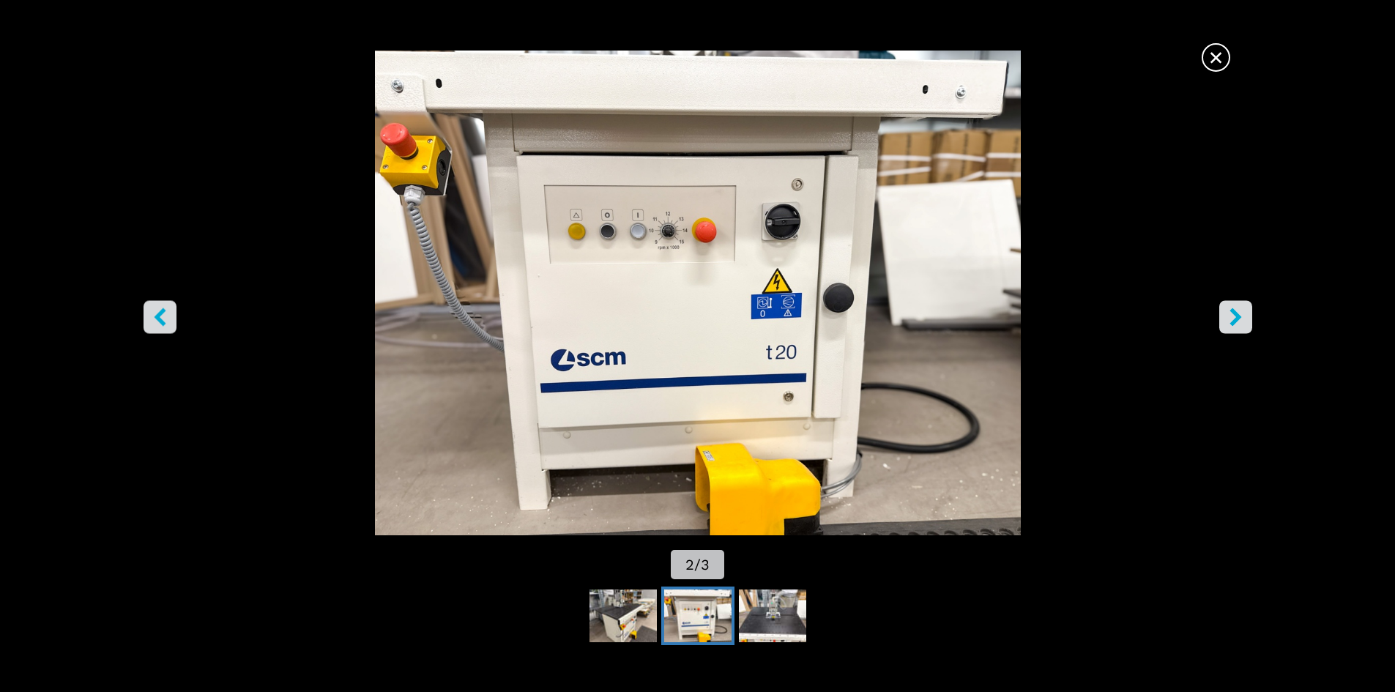
click at [1212, 60] on span "×" at bounding box center [1216, 55] width 26 height 26
